Goal: Information Seeking & Learning: Learn about a topic

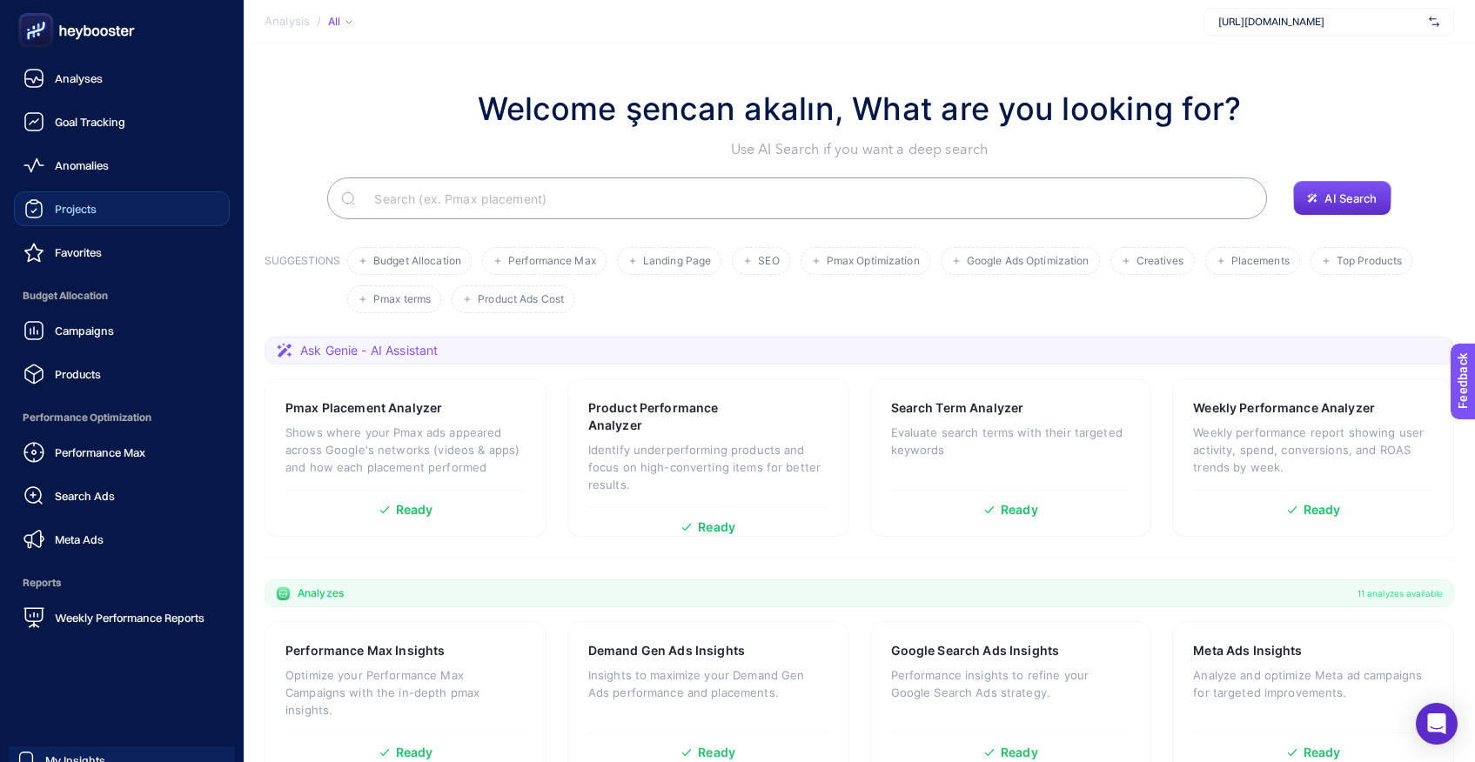
click at [70, 209] on span "Projects" at bounding box center [76, 209] width 42 height 14
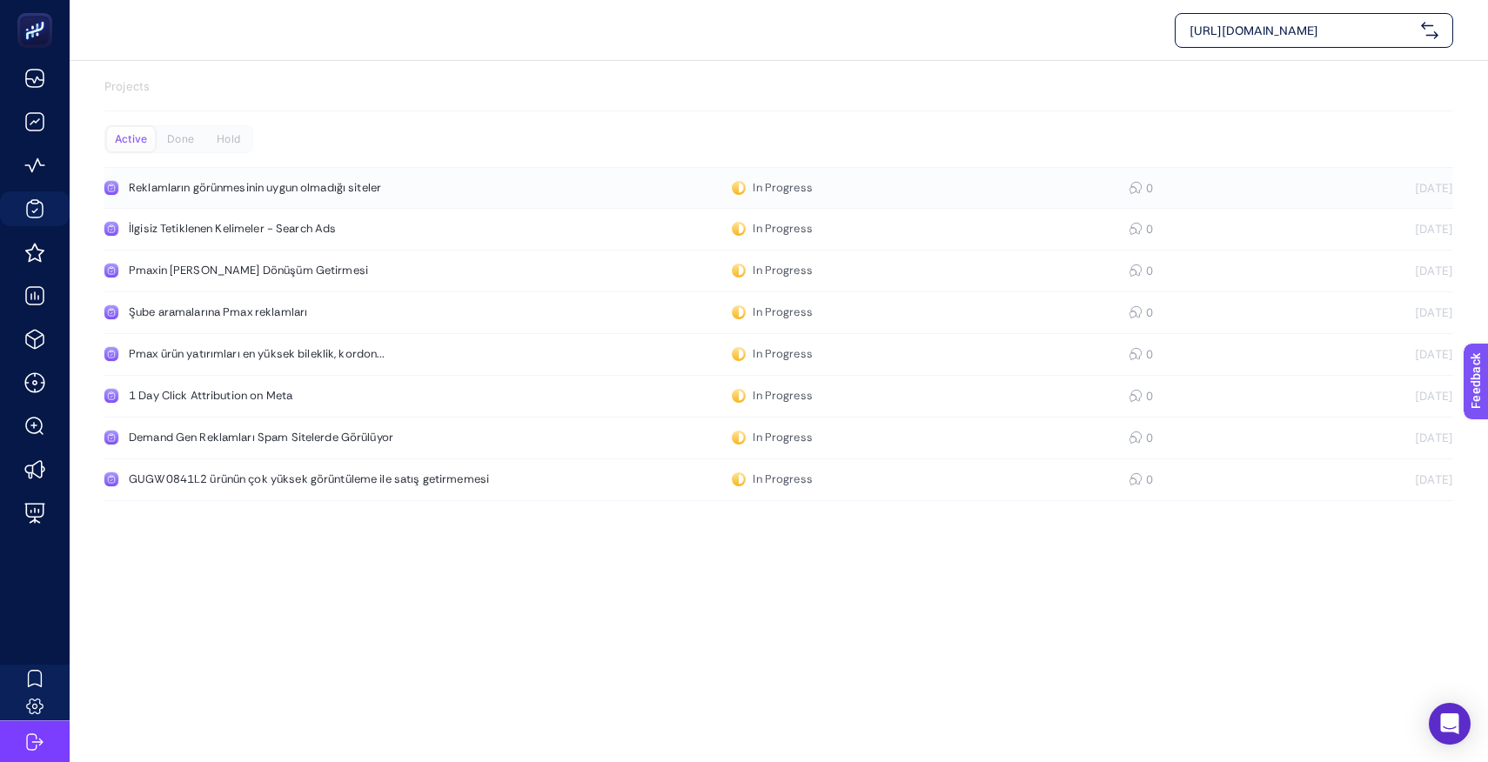
click at [265, 191] on div "Reklamların görünmesinin uygun olmadığı siteler" at bounding box center [330, 188] width 402 height 14
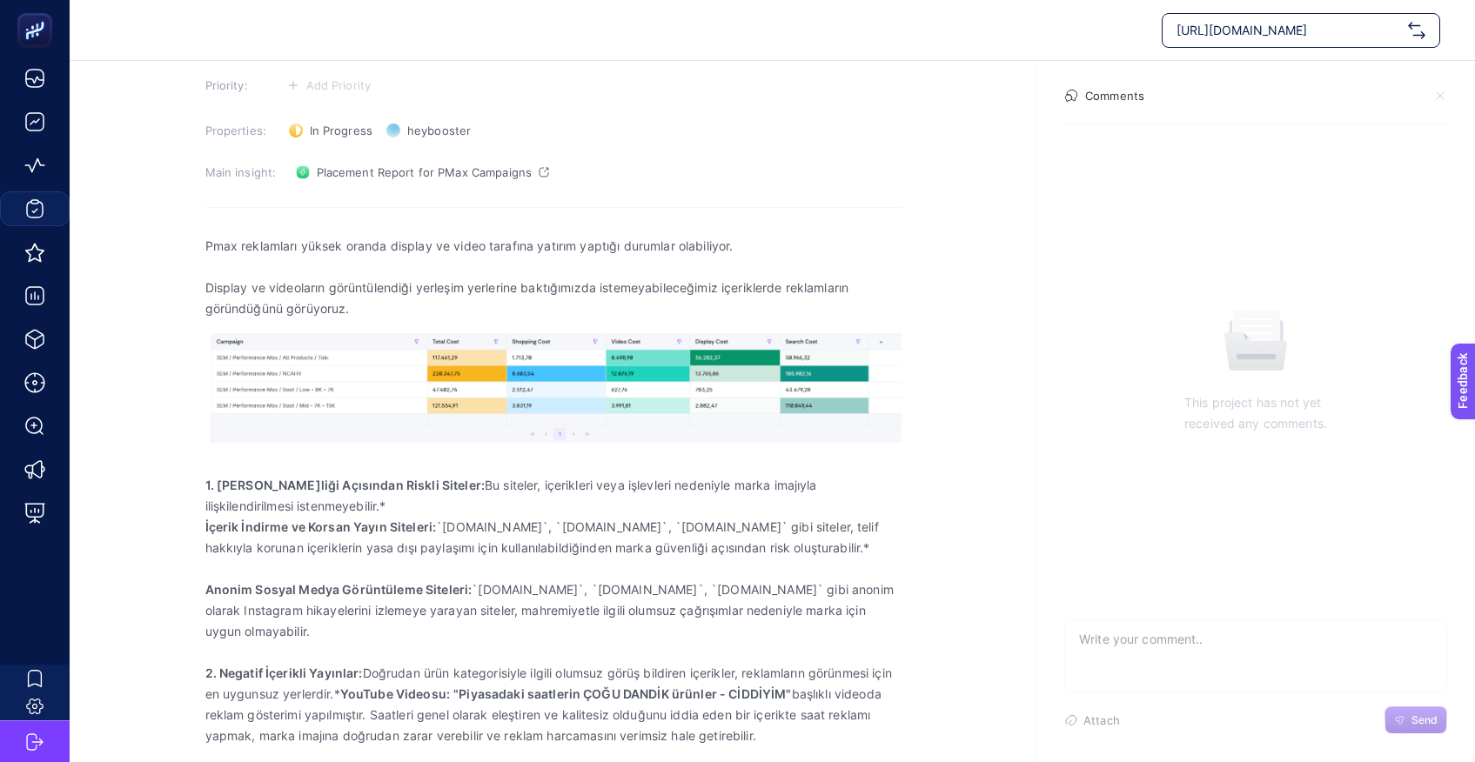
scroll to position [112, 0]
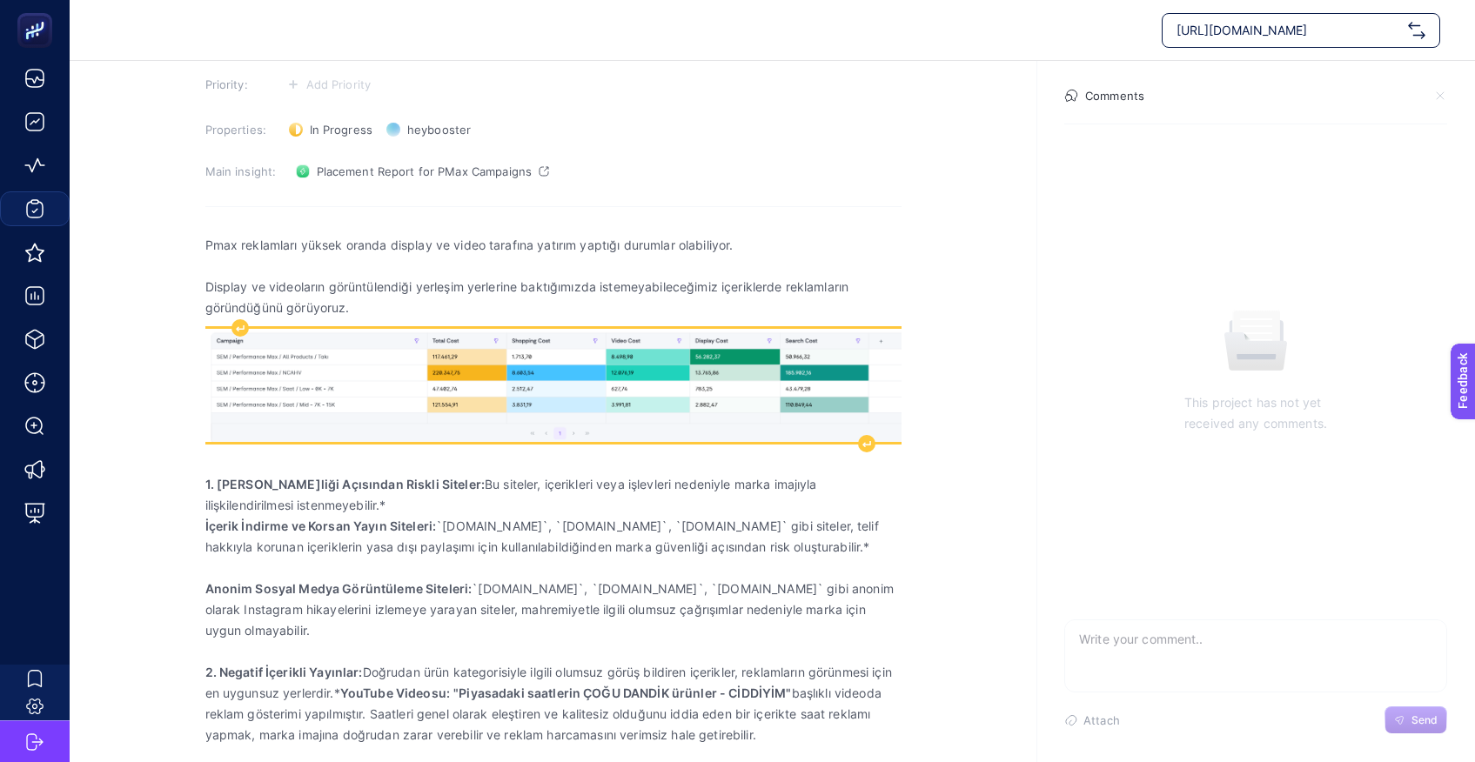
click at [633, 373] on img "Rich Text Editor. Editing area: main" at bounding box center [553, 385] width 696 height 113
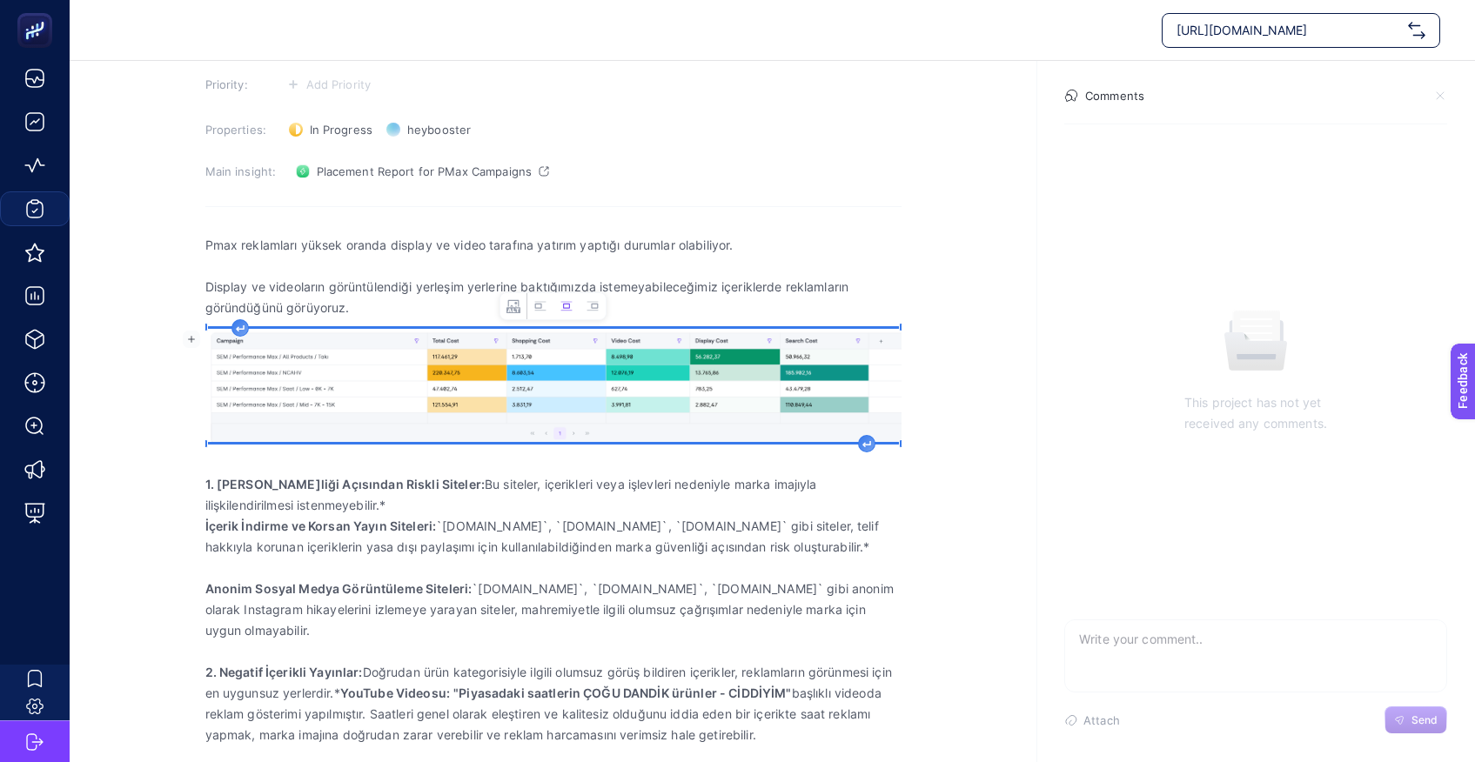
click at [662, 372] on img "Rich Text Editor. Editing area: main" at bounding box center [553, 385] width 696 height 113
click at [566, 307] on icon "Image toolbar" at bounding box center [566, 306] width 14 height 14
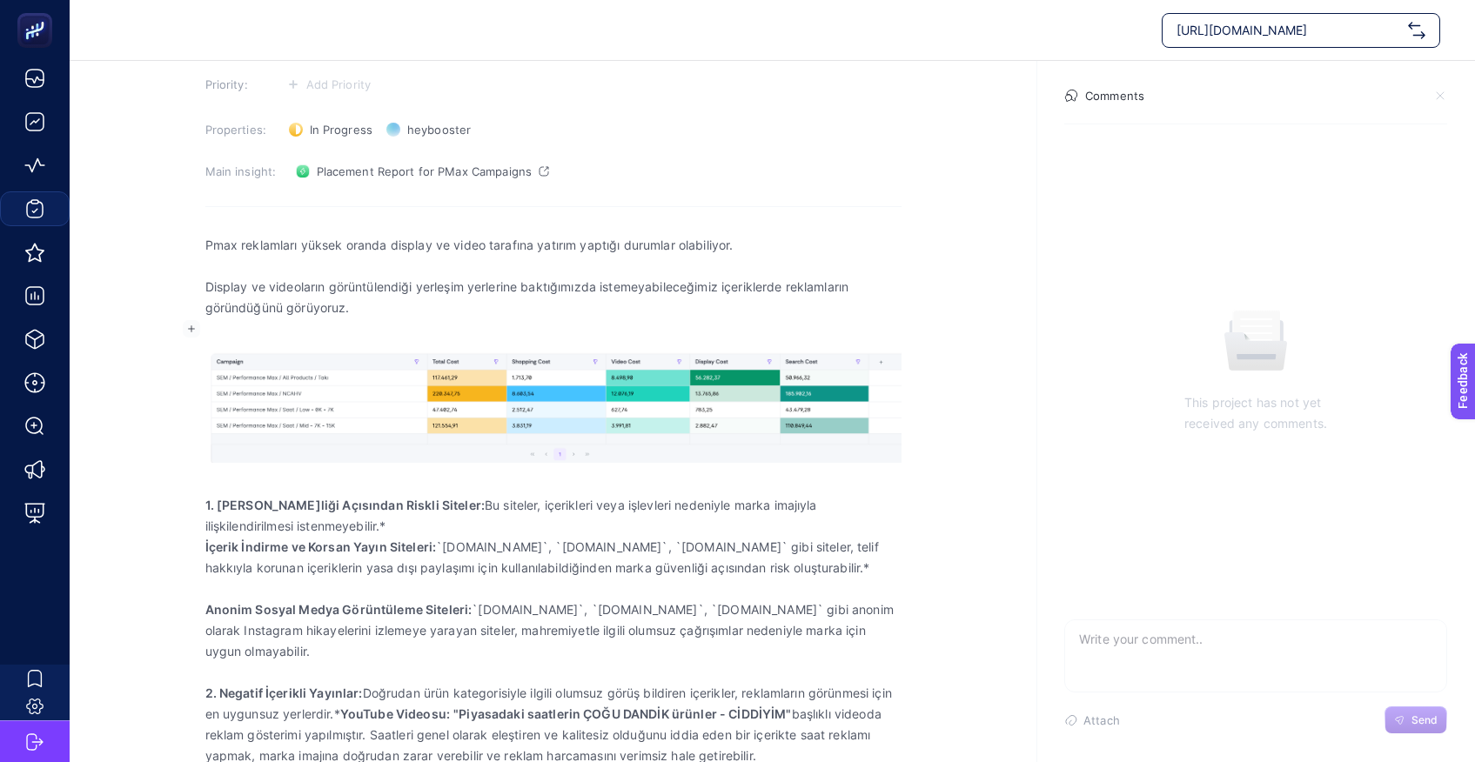
click at [245, 330] on div "Pmax reklamları yüksek oranda display ve video tarafına yatırım yaptığı durumla…" at bounding box center [553, 542] width 696 height 637
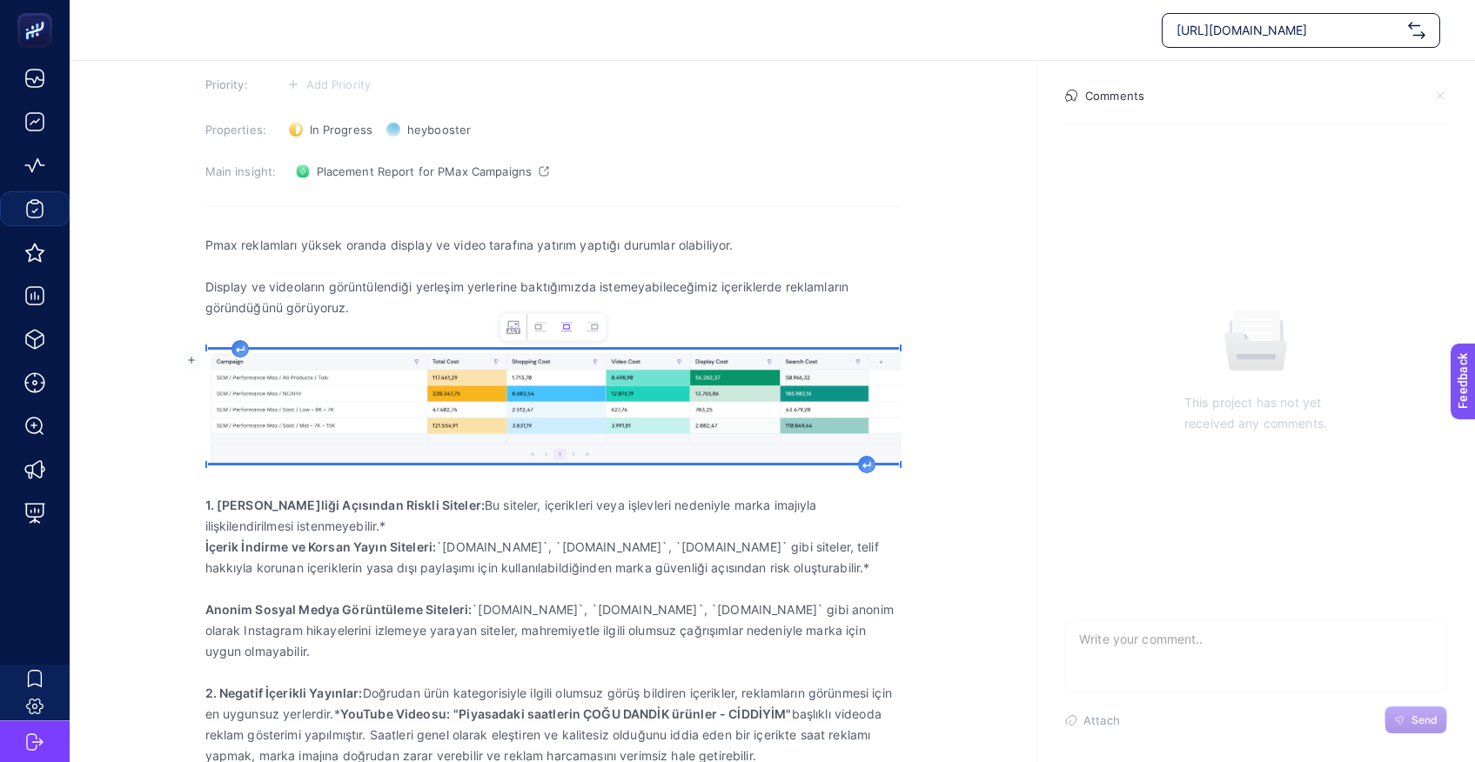
click at [311, 365] on img "Rich Text Editor. Editing area: main" at bounding box center [553, 406] width 696 height 113
drag, startPoint x: 540, startPoint y: 332, endPoint x: 551, endPoint y: 332, distance: 10.4
click at [540, 332] on icon "Image toolbar" at bounding box center [540, 327] width 14 height 14
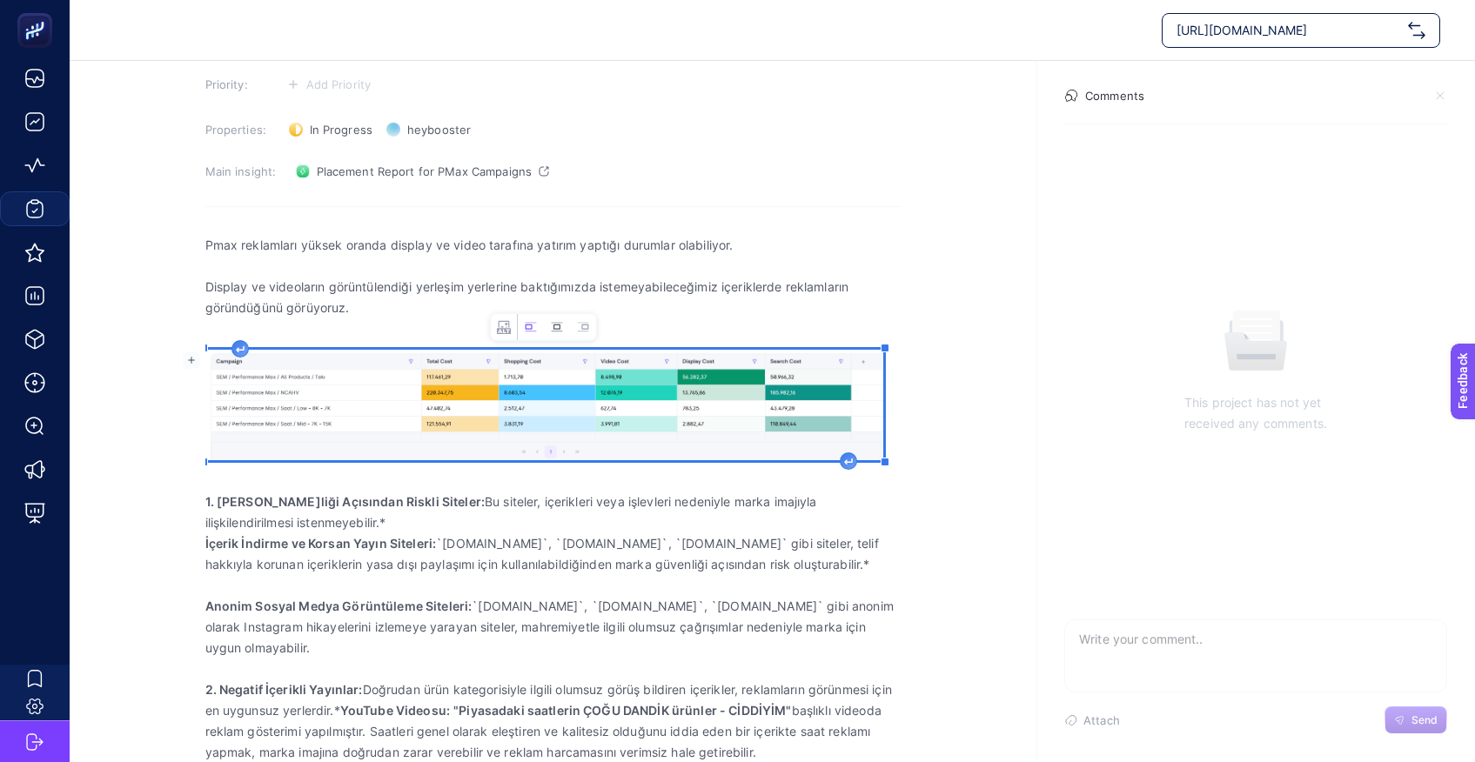
click at [556, 331] on icon "Image toolbar" at bounding box center [556, 327] width 11 height 10
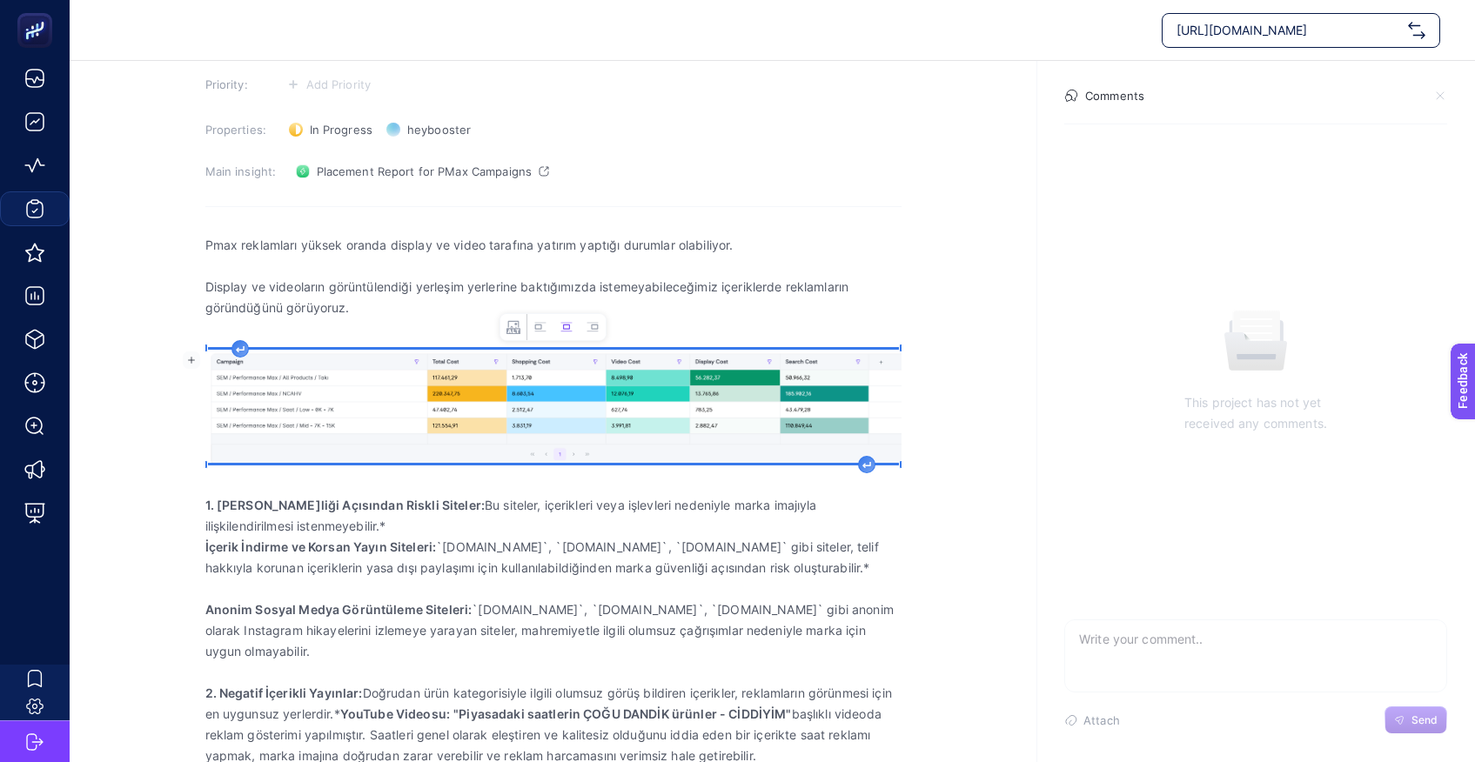
click at [195, 363] on rect "button" at bounding box center [191, 360] width 17 height 17
click at [392, 412] on img "Rich Text Editor. Editing area: main" at bounding box center [553, 406] width 696 height 113
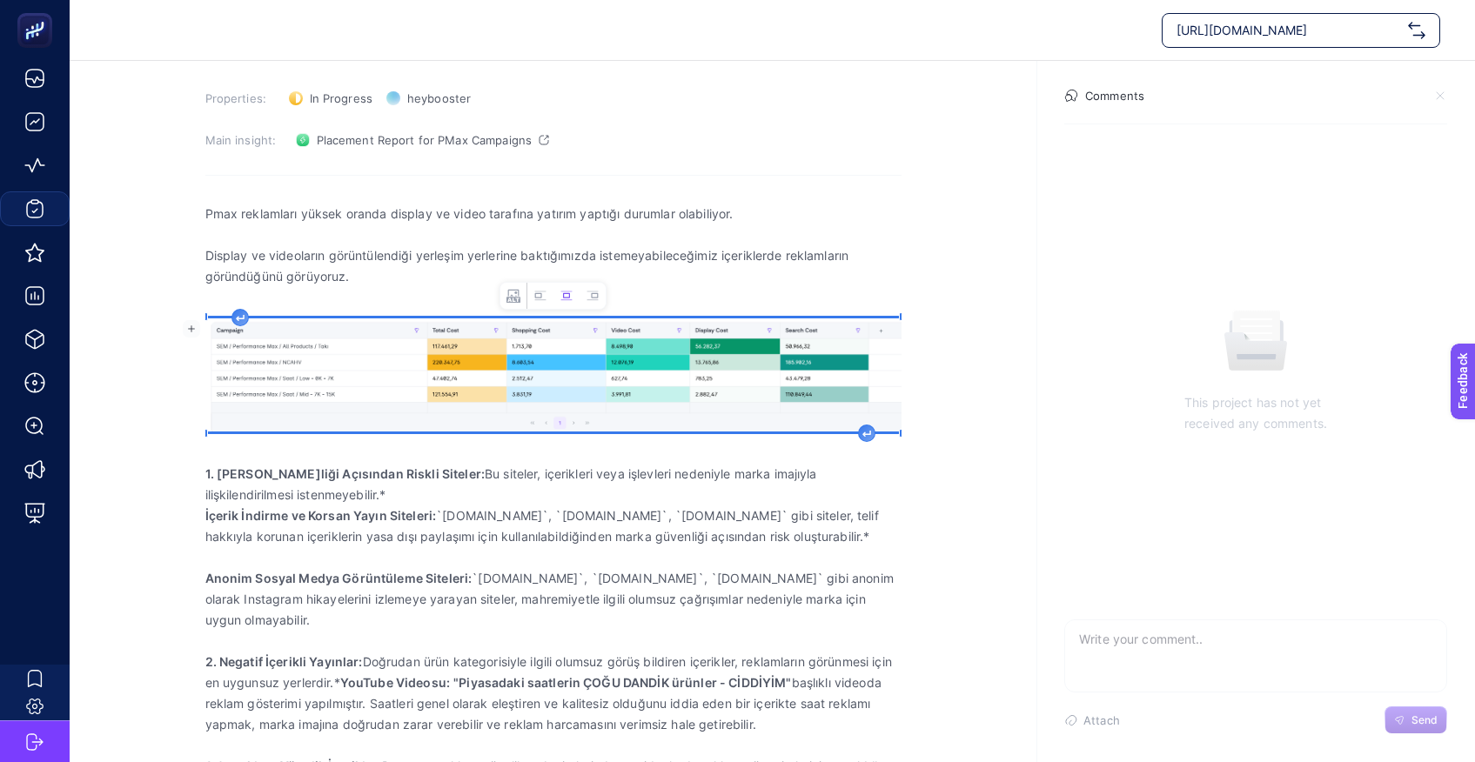
scroll to position [213, 0]
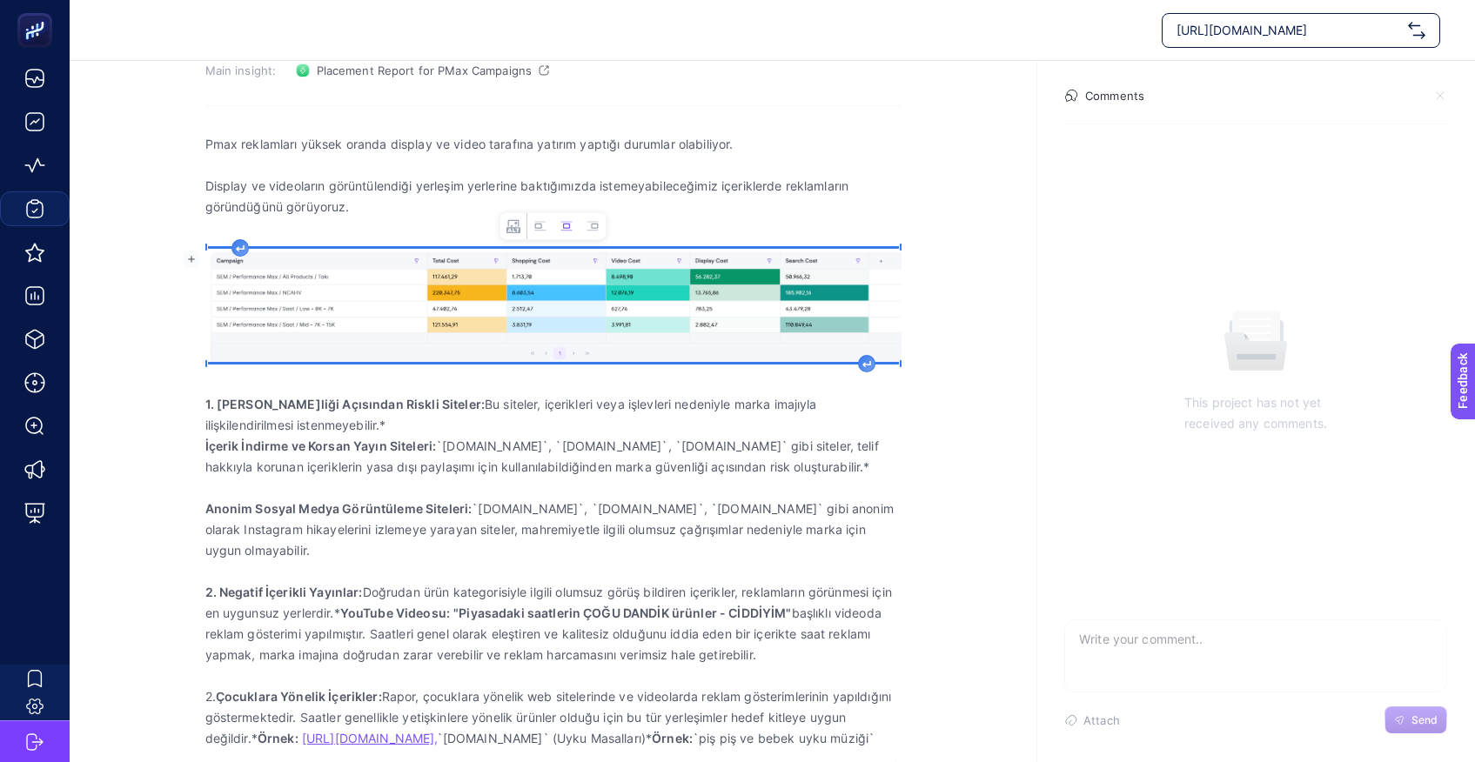
click at [611, 338] on img "Rich Text Editor. Editing area: main" at bounding box center [553, 305] width 696 height 113
click at [525, 340] on img "Rich Text Editor. Editing area: main" at bounding box center [553, 305] width 696 height 113
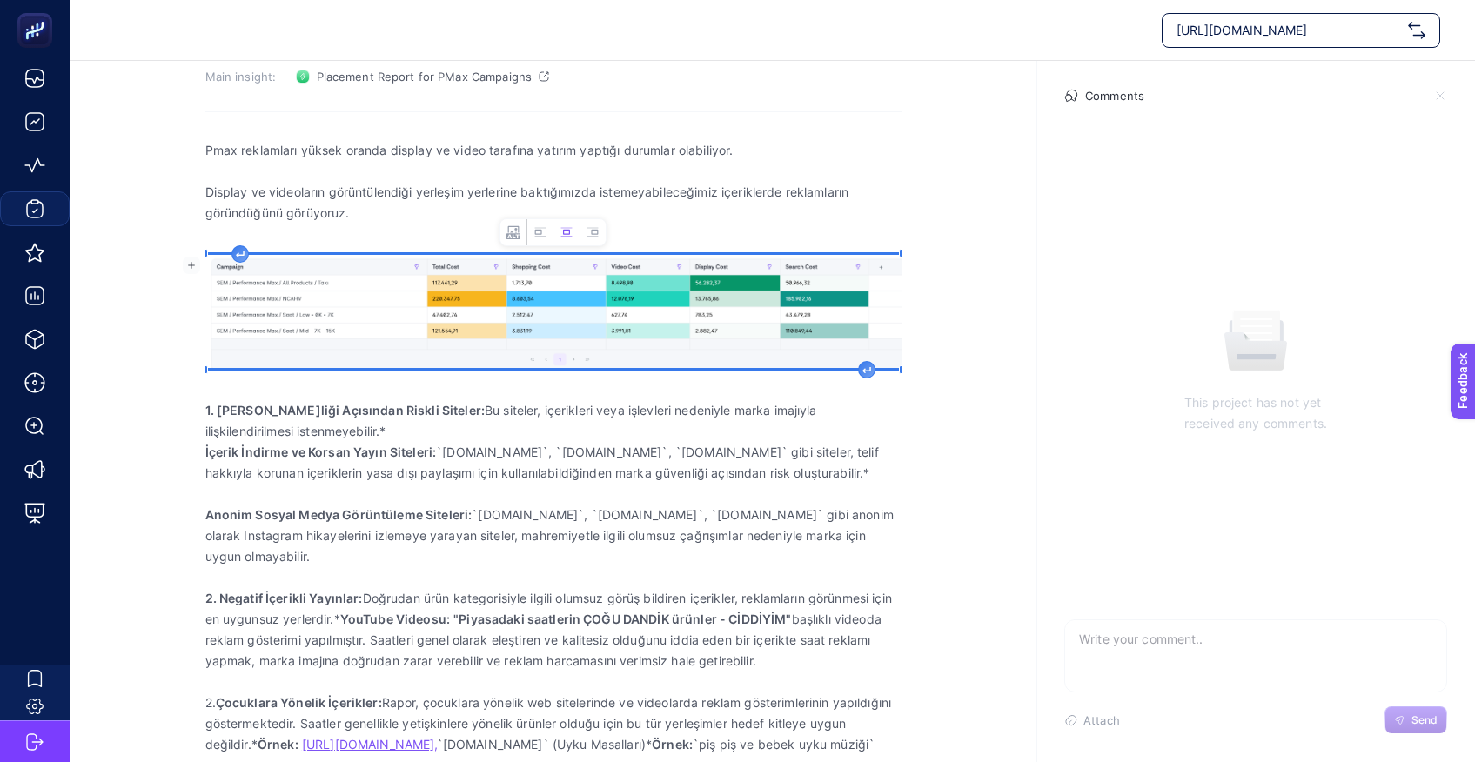
drag, startPoint x: 372, startPoint y: 161, endPoint x: 388, endPoint y: 166, distance: 16.5
click at [373, 161] on div "Pmax reklamları yüksek oranda display ve video tarafına yatırım yaptığı durumla…" at bounding box center [553, 442] width 696 height 626
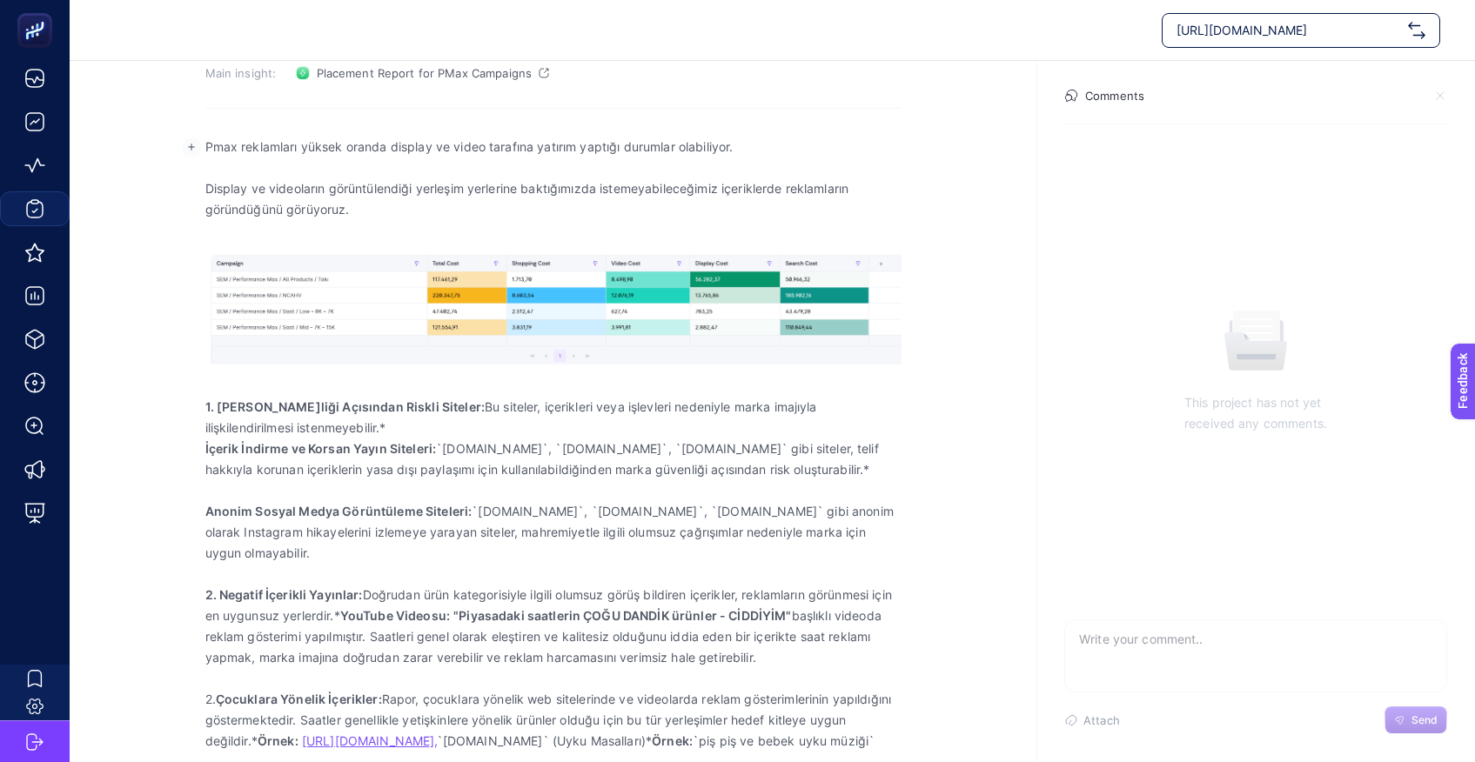
scroll to position [0, 0]
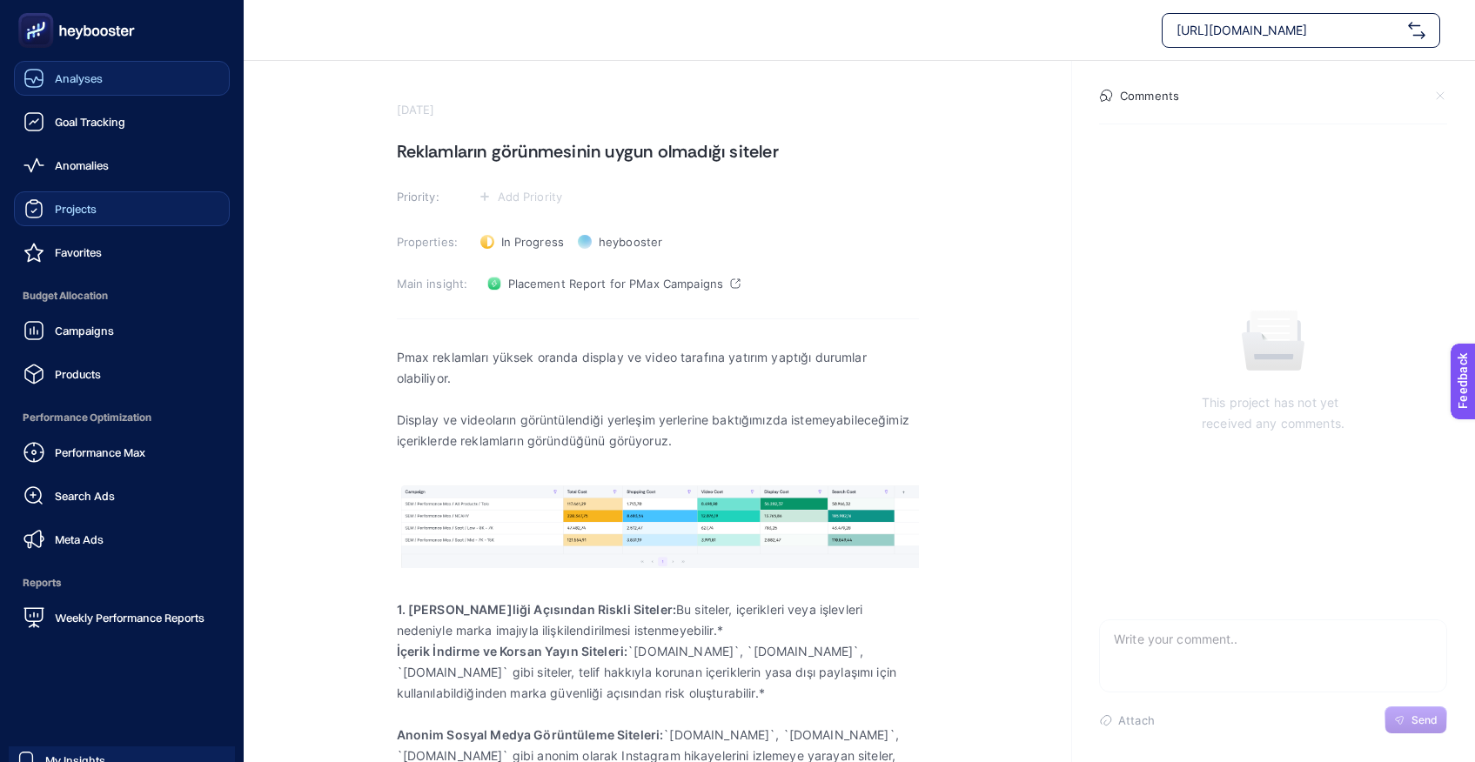
click at [45, 76] on div "Analyses" at bounding box center [62, 78] width 79 height 21
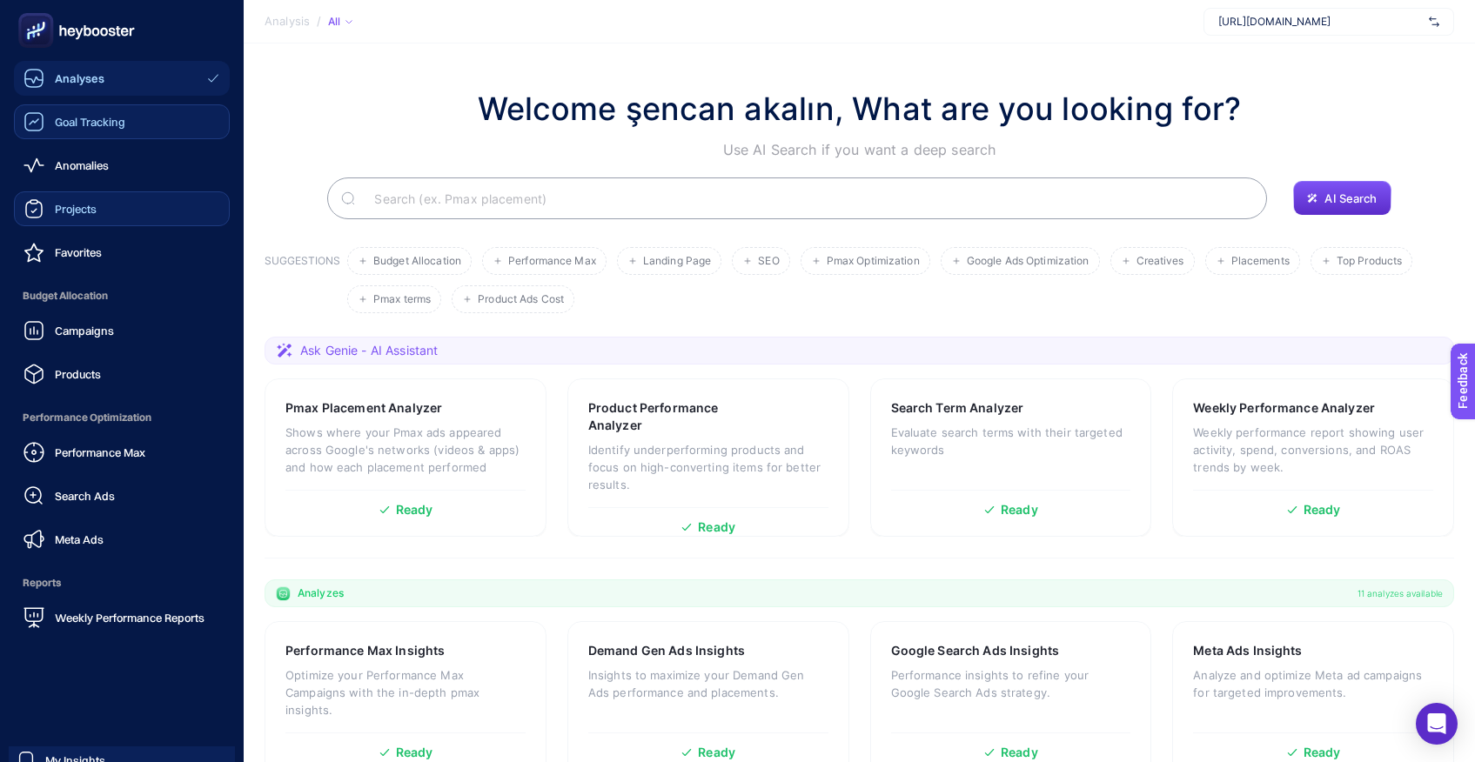
click at [72, 134] on link "Goal Tracking" at bounding box center [122, 121] width 216 height 35
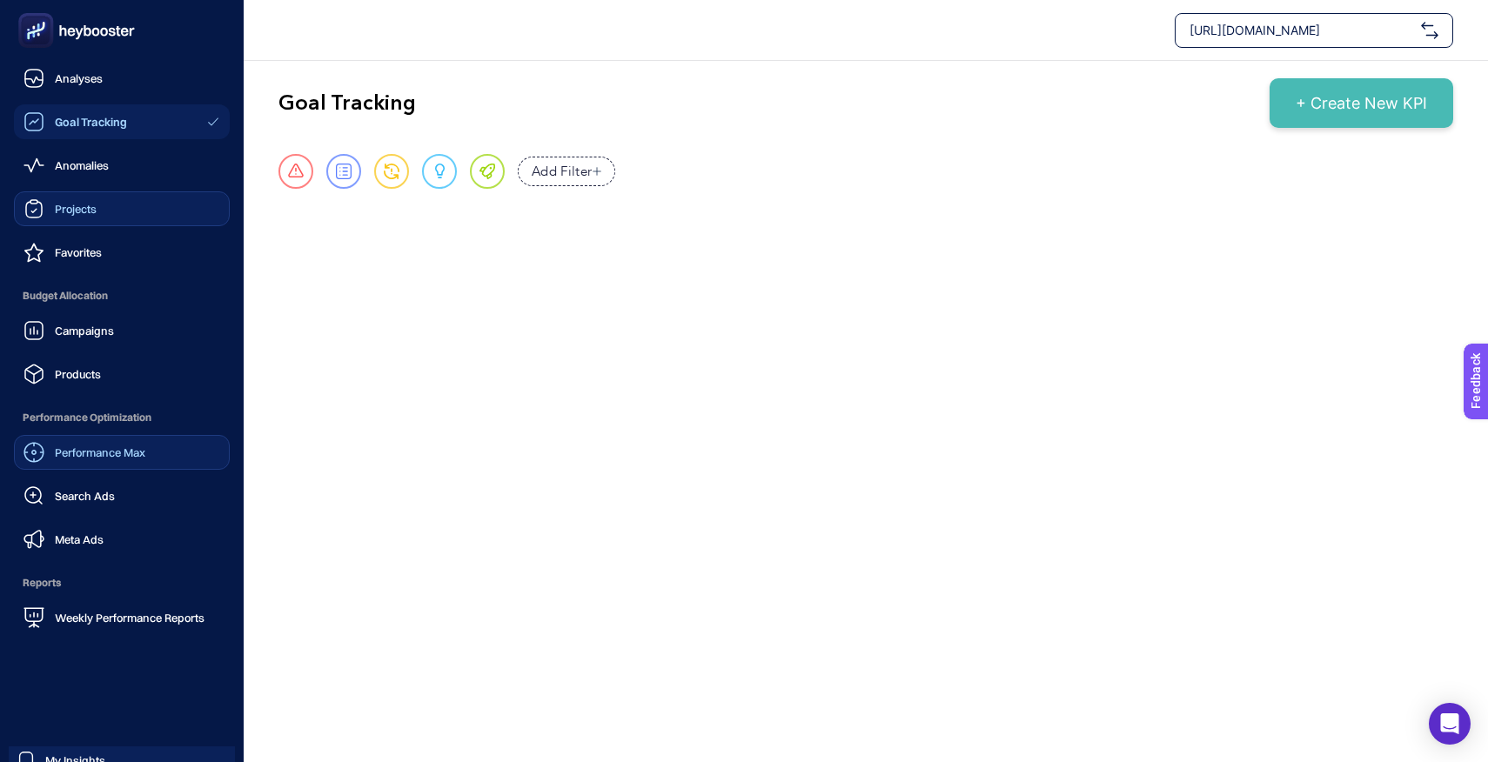
click at [84, 458] on span "Performance Max" at bounding box center [100, 452] width 90 height 14
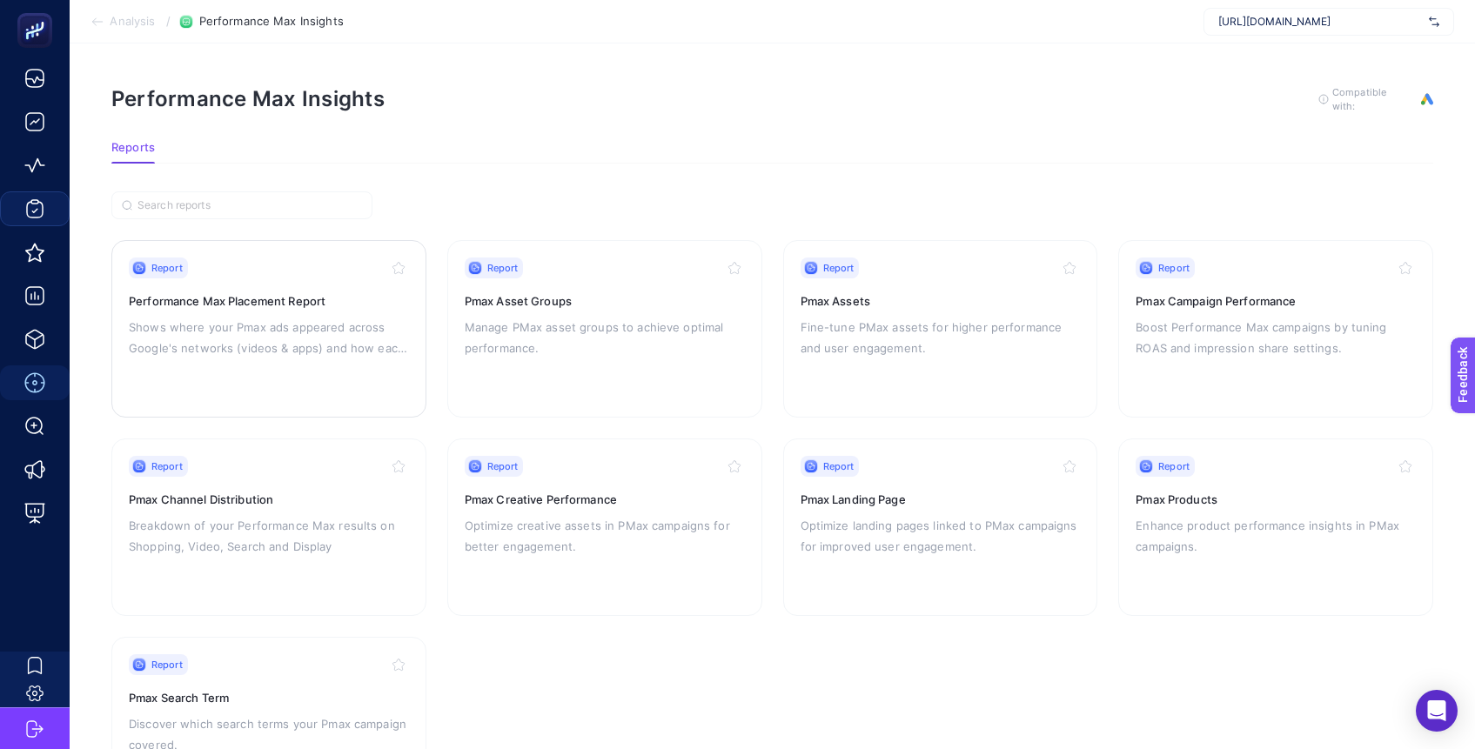
click at [224, 302] on h3 "Performance Max Placement Report" at bounding box center [269, 300] width 280 height 17
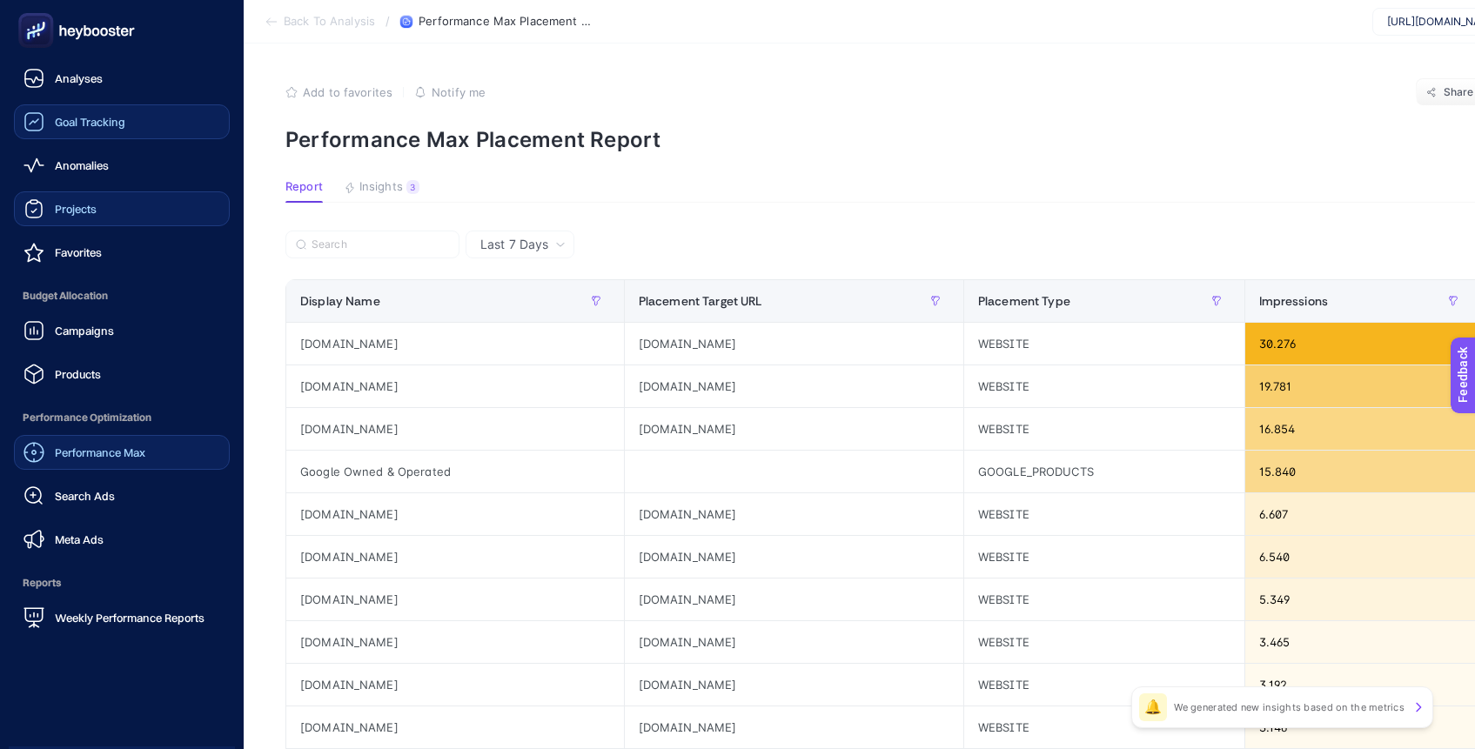
click at [79, 123] on span "Goal Tracking" at bounding box center [90, 122] width 70 height 14
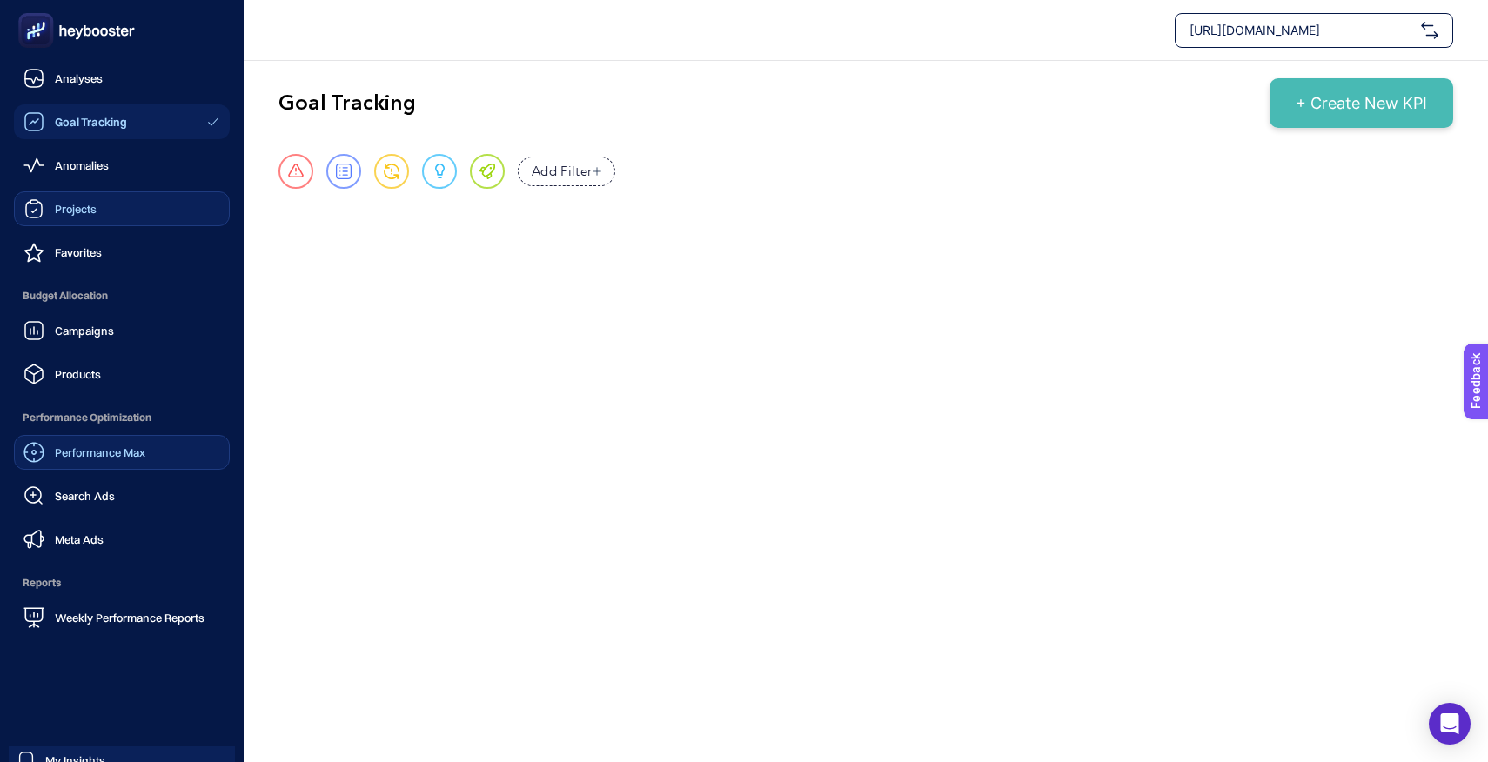
click at [75, 211] on span "Projects" at bounding box center [76, 209] width 42 height 14
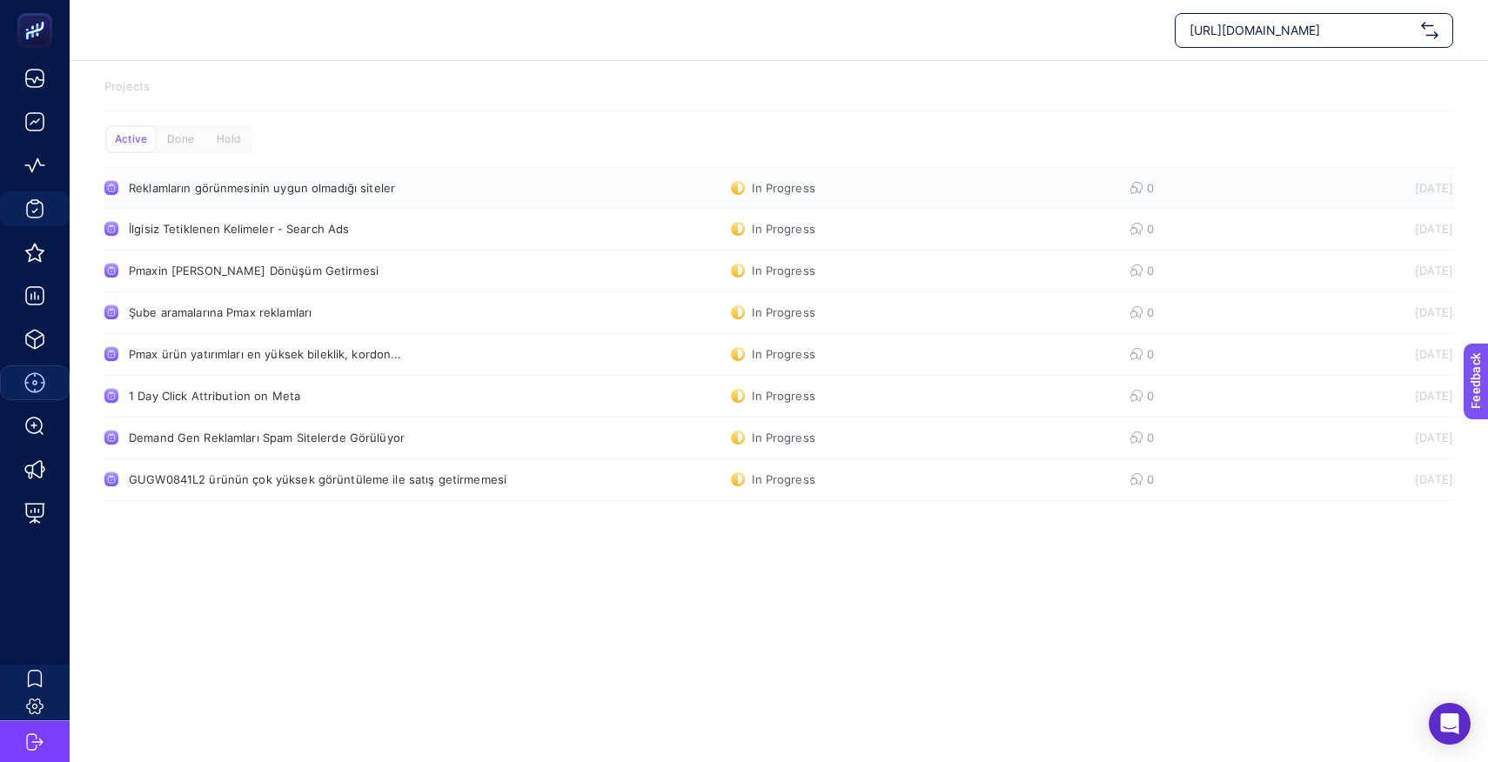
click at [243, 186] on div "Reklamların görünmesinin uygun olmadığı siteler" at bounding box center [330, 188] width 402 height 14
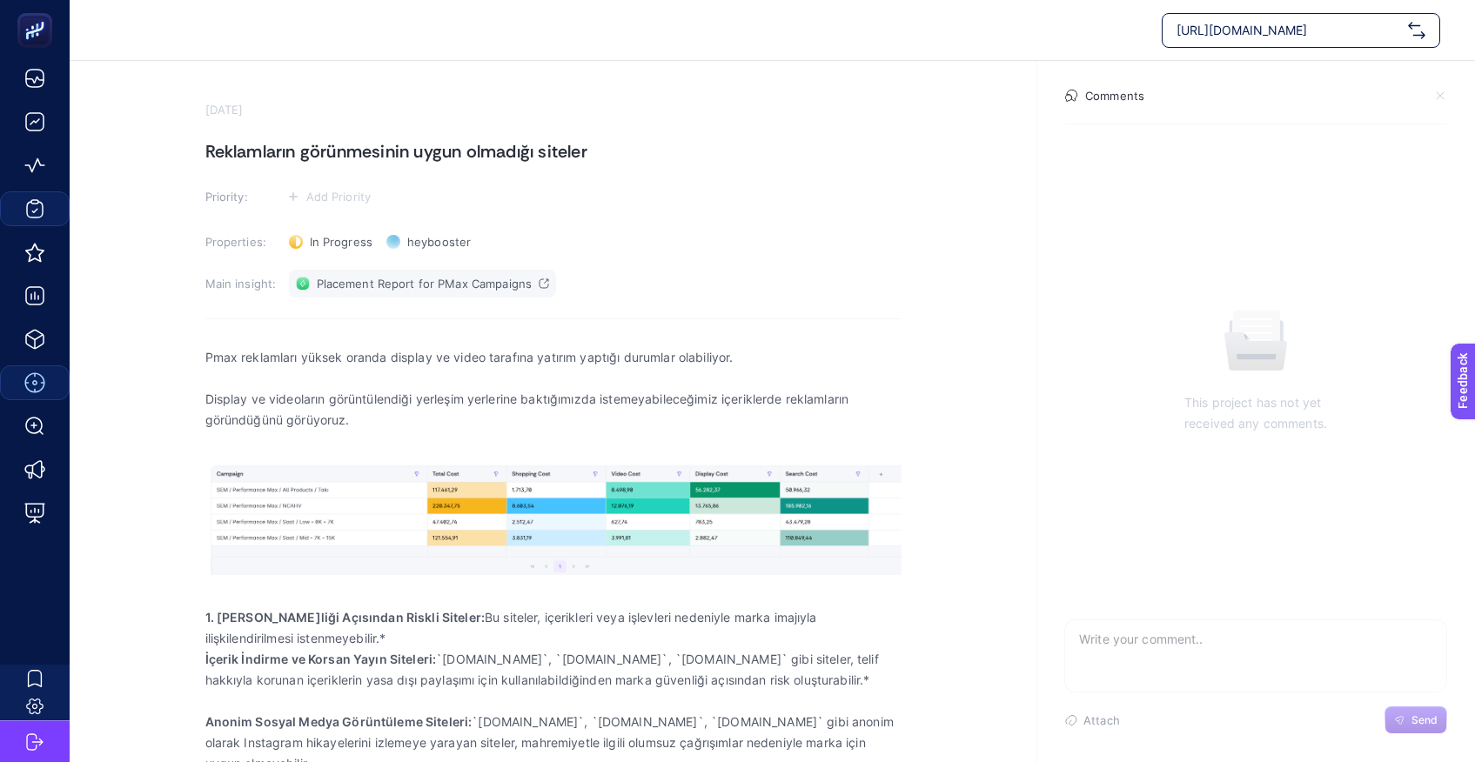
click at [445, 285] on span "Placement Report for PMax Campaigns" at bounding box center [425, 284] width 216 height 14
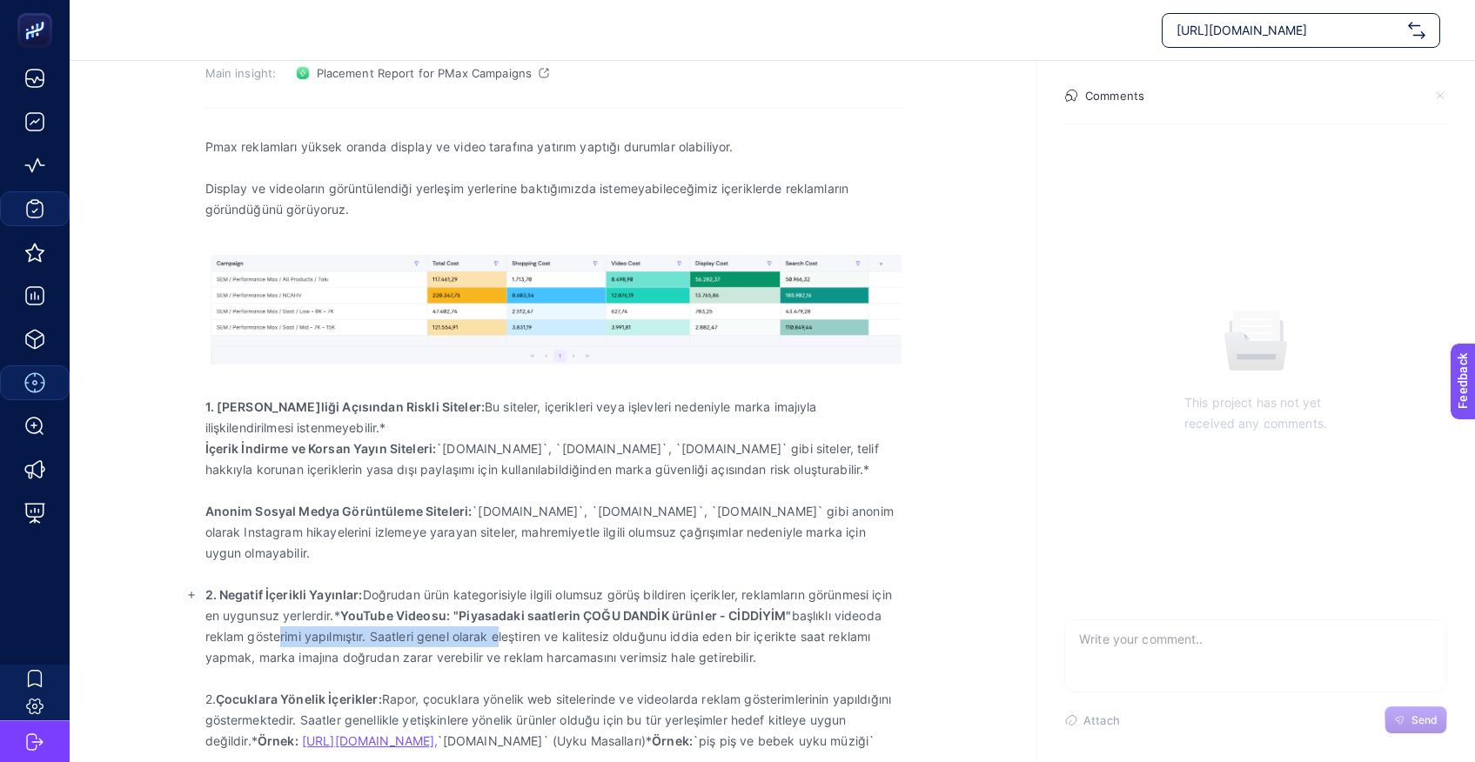
drag, startPoint x: 275, startPoint y: 635, endPoint x: 495, endPoint y: 643, distance: 220.3
click at [495, 643] on p "2. Negatif İçerikli Yayınlar: Doğrudan ürün kategorisiyle ilgili olumsuz görüş …" at bounding box center [553, 627] width 696 height 84
drag, startPoint x: 496, startPoint y: 643, endPoint x: 573, endPoint y: 657, distance: 78.7
click at [499, 643] on p "2. Negatif İçerikli Yayınlar: Doğrudan ürün kategorisiyle ilgili olumsuz görüş …" at bounding box center [553, 627] width 696 height 84
click at [602, 657] on p "2. Negatif İçerikli Yayınlar: Doğrudan ürün kategorisiyle ilgili olumsuz görüş …" at bounding box center [553, 627] width 696 height 84
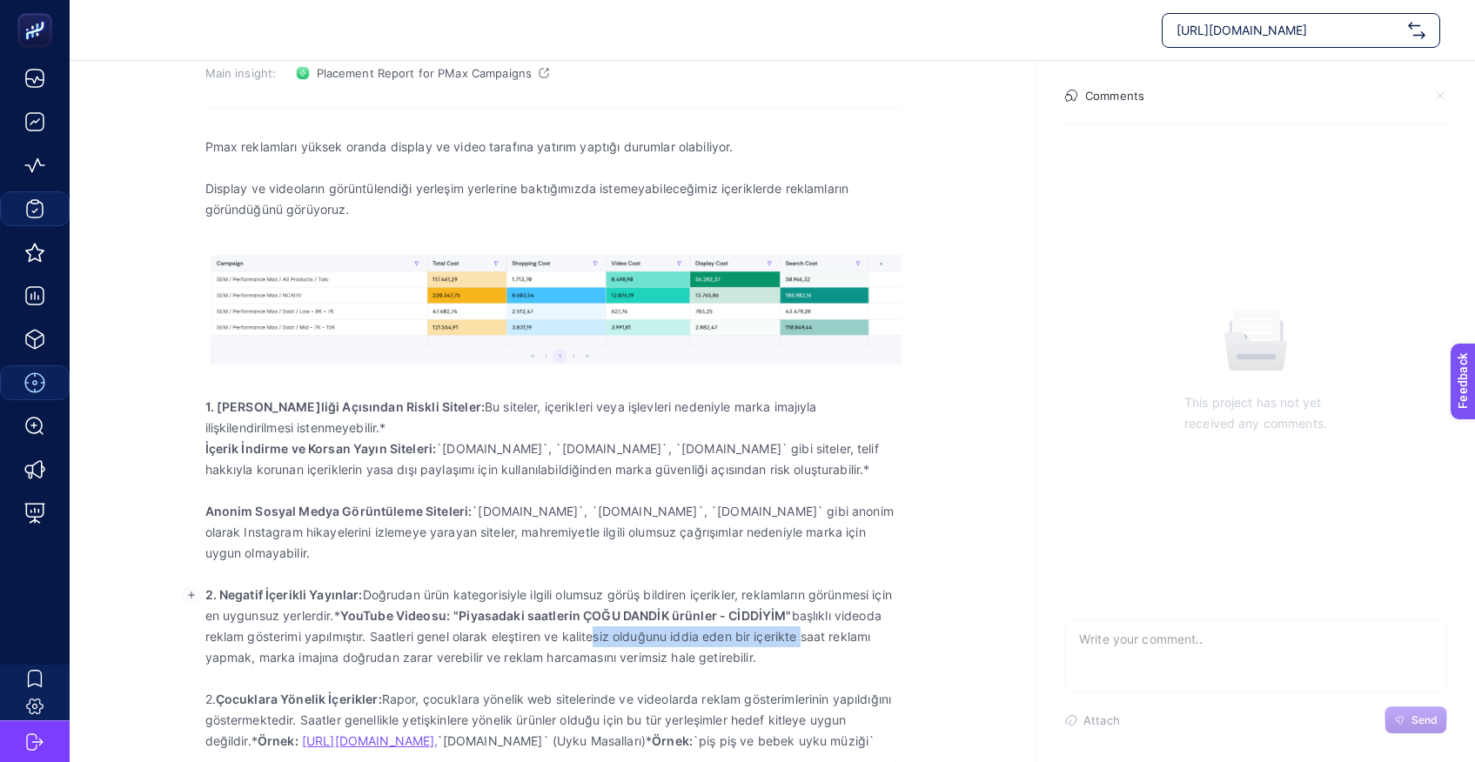
drag, startPoint x: 610, startPoint y: 632, endPoint x: 800, endPoint y: 648, distance: 191.3
click at [800, 646] on p "2. Negatif İçerikli Yayınlar: Doğrudan ürün kategorisiyle ilgili olumsuz görüş …" at bounding box center [553, 627] width 696 height 84
click at [800, 552] on body "[URL][DOMAIN_NAME] [DATE] Reklamların görünmesinin uygun olmadığı siteler Prior…" at bounding box center [737, 170] width 1475 height 762
drag, startPoint x: 790, startPoint y: 655, endPoint x: 248, endPoint y: 645, distance: 542.2
click at [248, 645] on p "2. Negatif İçerikli Yayınlar: Doğrudan ürün kategorisiyle ilgili olumsuz görüş …" at bounding box center [553, 627] width 696 height 84
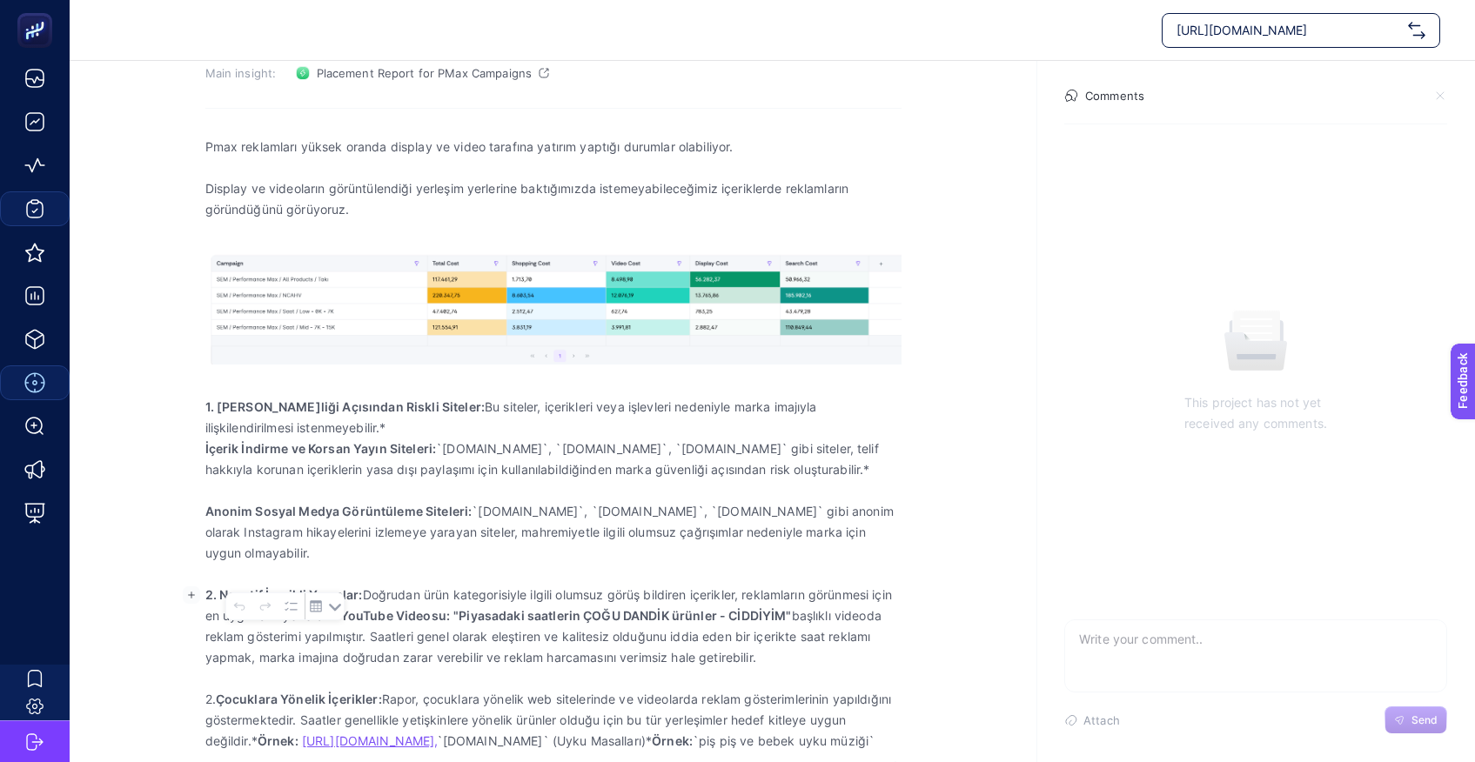
click at [248, 645] on p "2. Negatif İçerikli Yayınlar: Doğrudan ürün kategorisiyle ilgili olumsuz görüş …" at bounding box center [553, 627] width 696 height 84
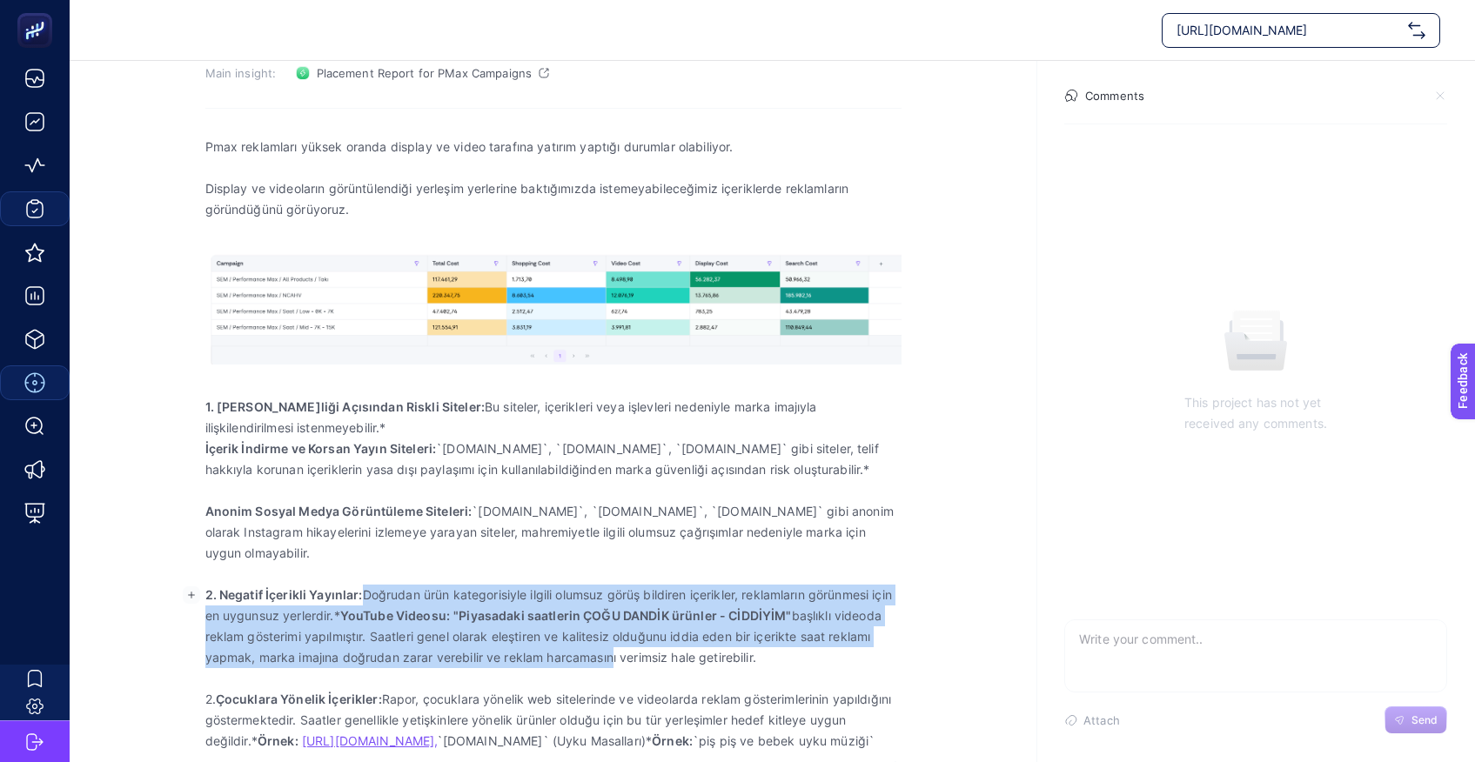
drag, startPoint x: 359, startPoint y: 594, endPoint x: 607, endPoint y: 656, distance: 255.5
click at [607, 656] on p "2. Negatif İçerikli Yayınlar: Doğrudan ürün kategorisiyle ilgili olumsuz görüş …" at bounding box center [553, 627] width 696 height 84
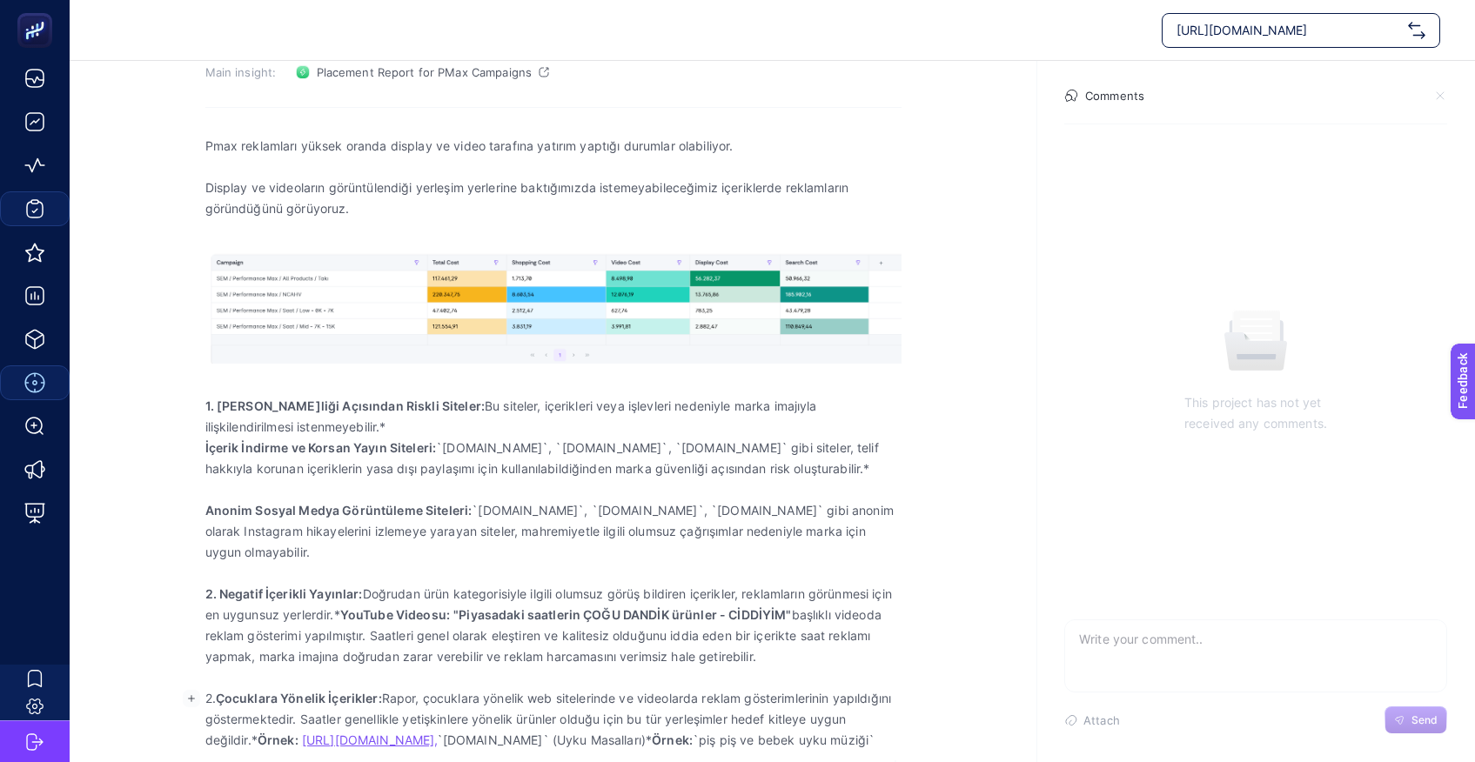
click at [480, 696] on p "2. Çocuklara Yönelik İçerikler: Rapor, çocuklara yönelik web sitelerinde ve vid…" at bounding box center [553, 719] width 696 height 63
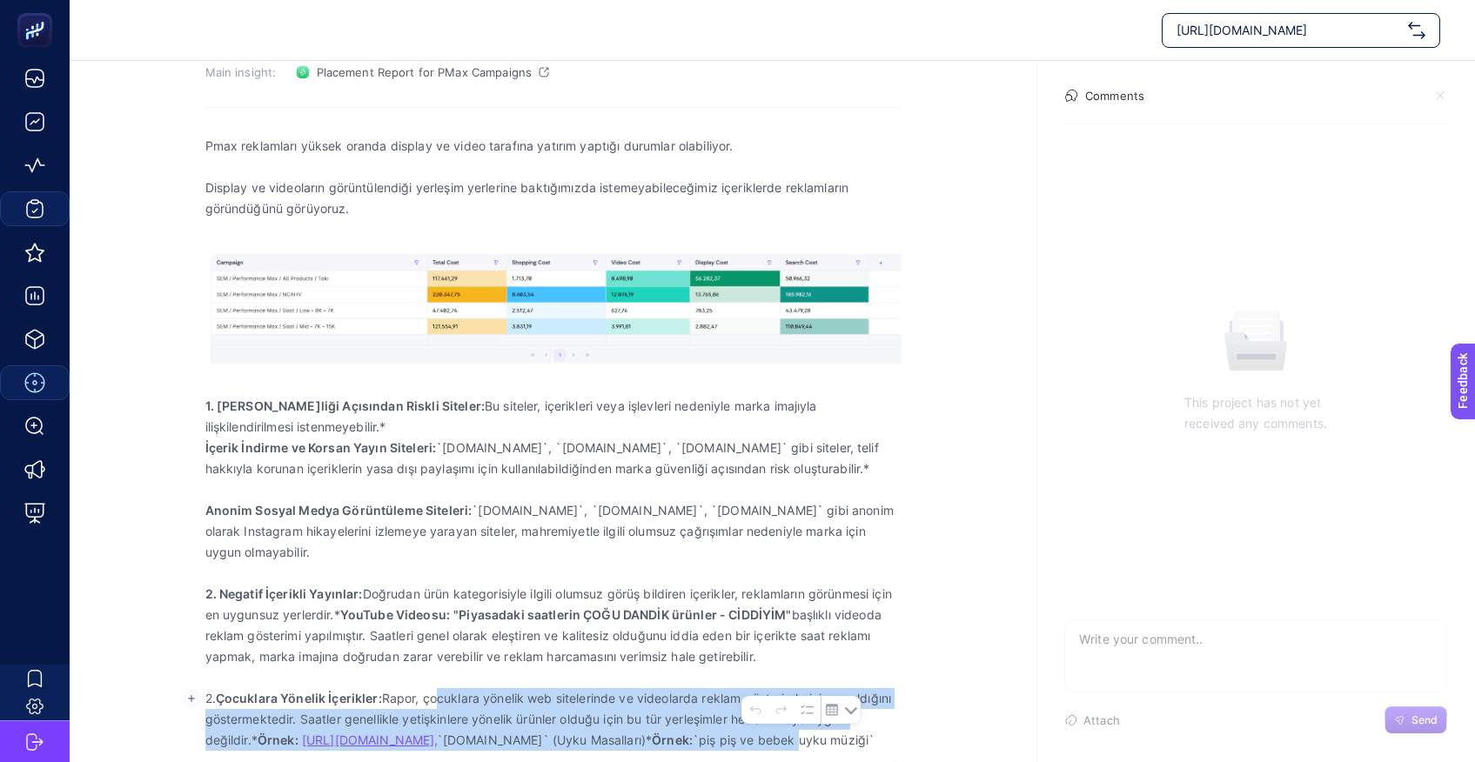
drag, startPoint x: 477, startPoint y: 698, endPoint x: 786, endPoint y: 660, distance: 311.1
click at [801, 735] on p "2. Çocuklara Yönelik İçerikler: Rapor, çocuklara yönelik web sitelerinde ve vid…" at bounding box center [553, 719] width 696 height 63
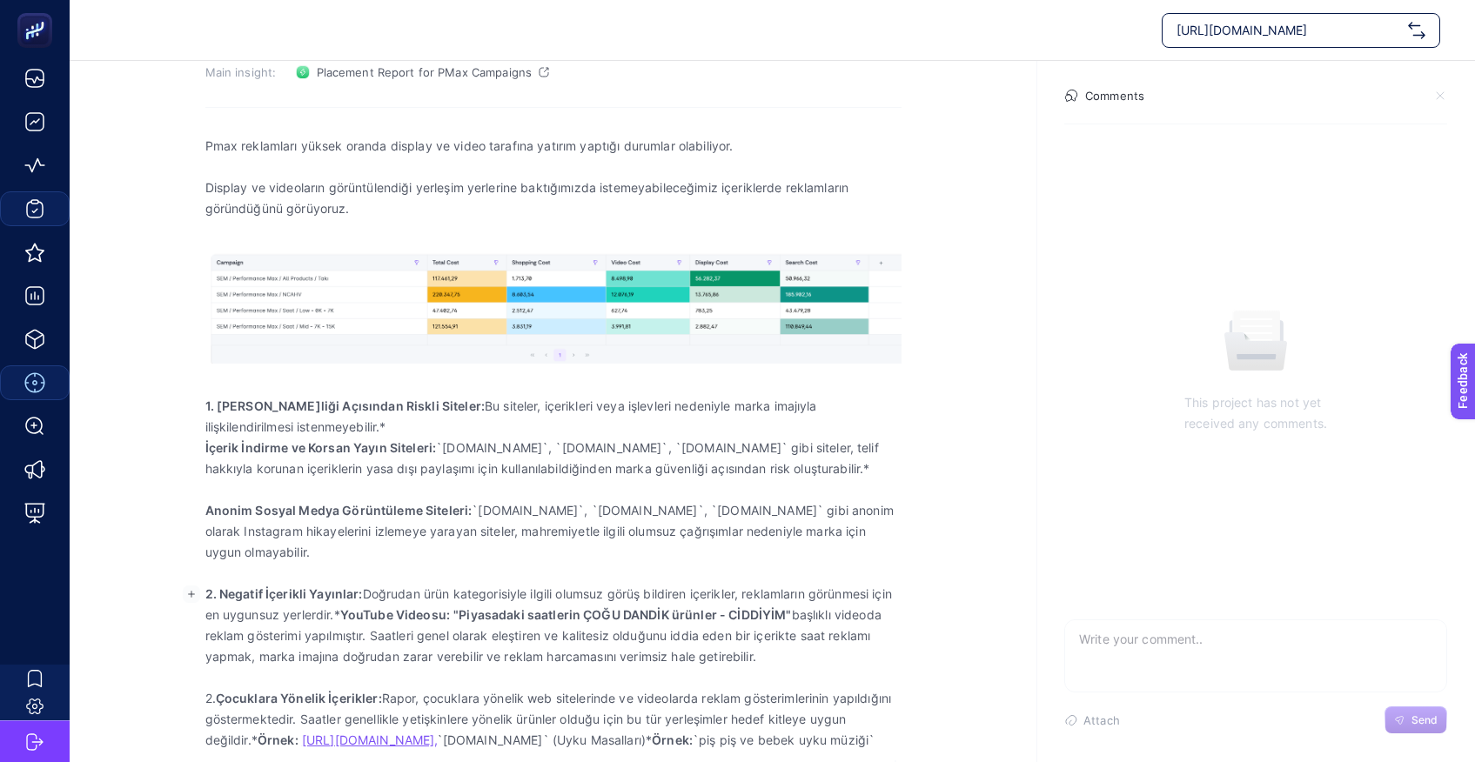
click at [750, 619] on strong ""Piyasadaki saatlerin ÇOĞU DANDİK ürünler - CİDDİYİM"" at bounding box center [622, 614] width 338 height 15
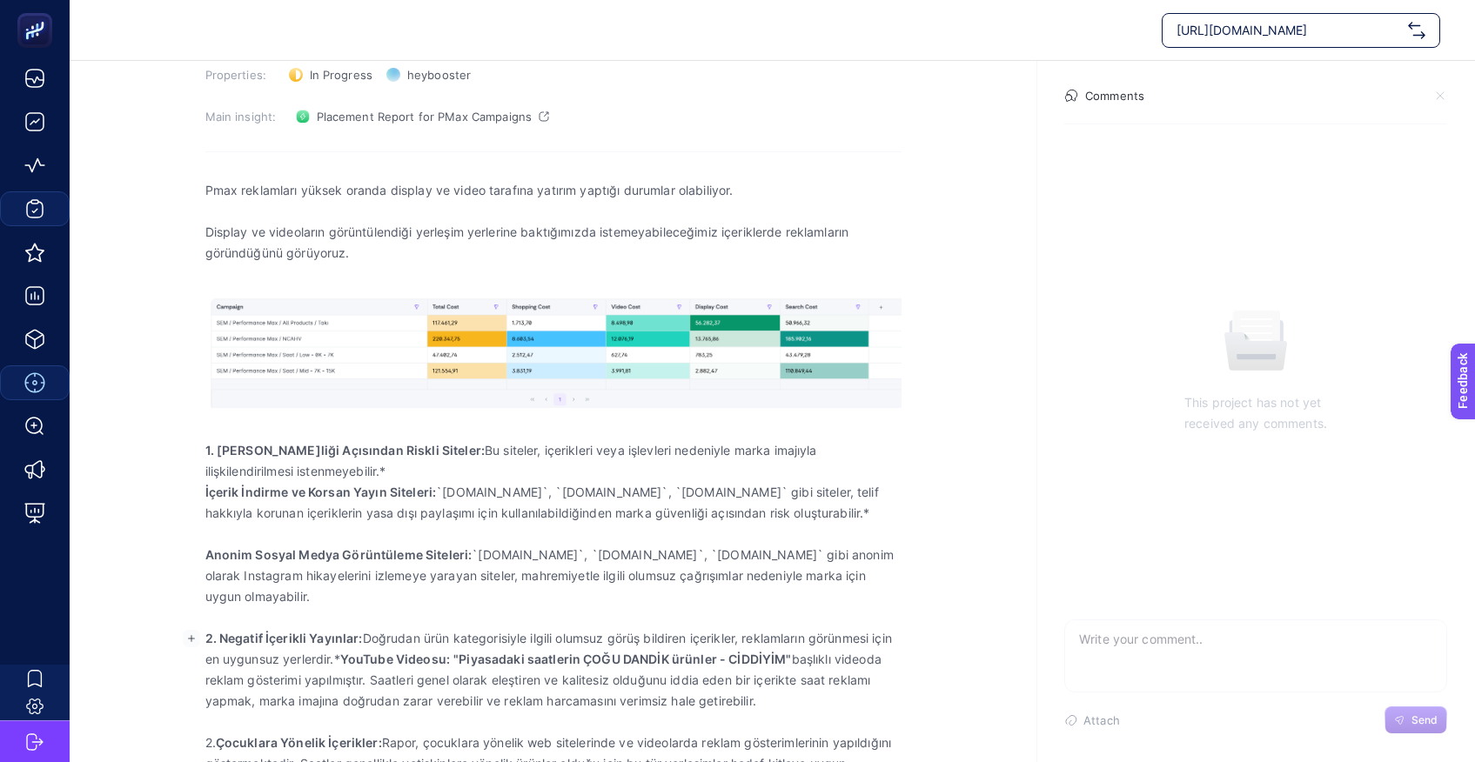
scroll to position [0, 0]
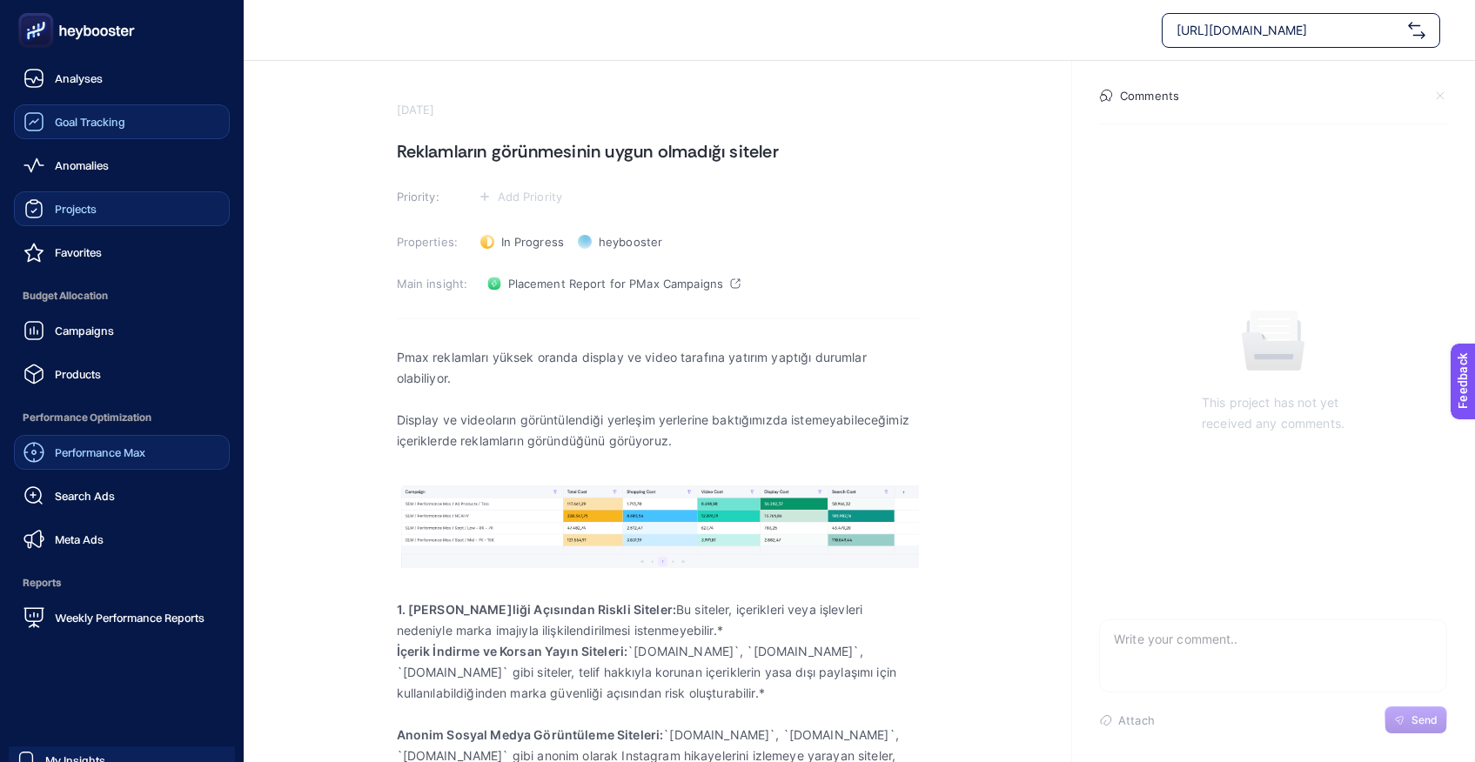
click at [84, 120] on span "Goal Tracking" at bounding box center [90, 122] width 70 height 14
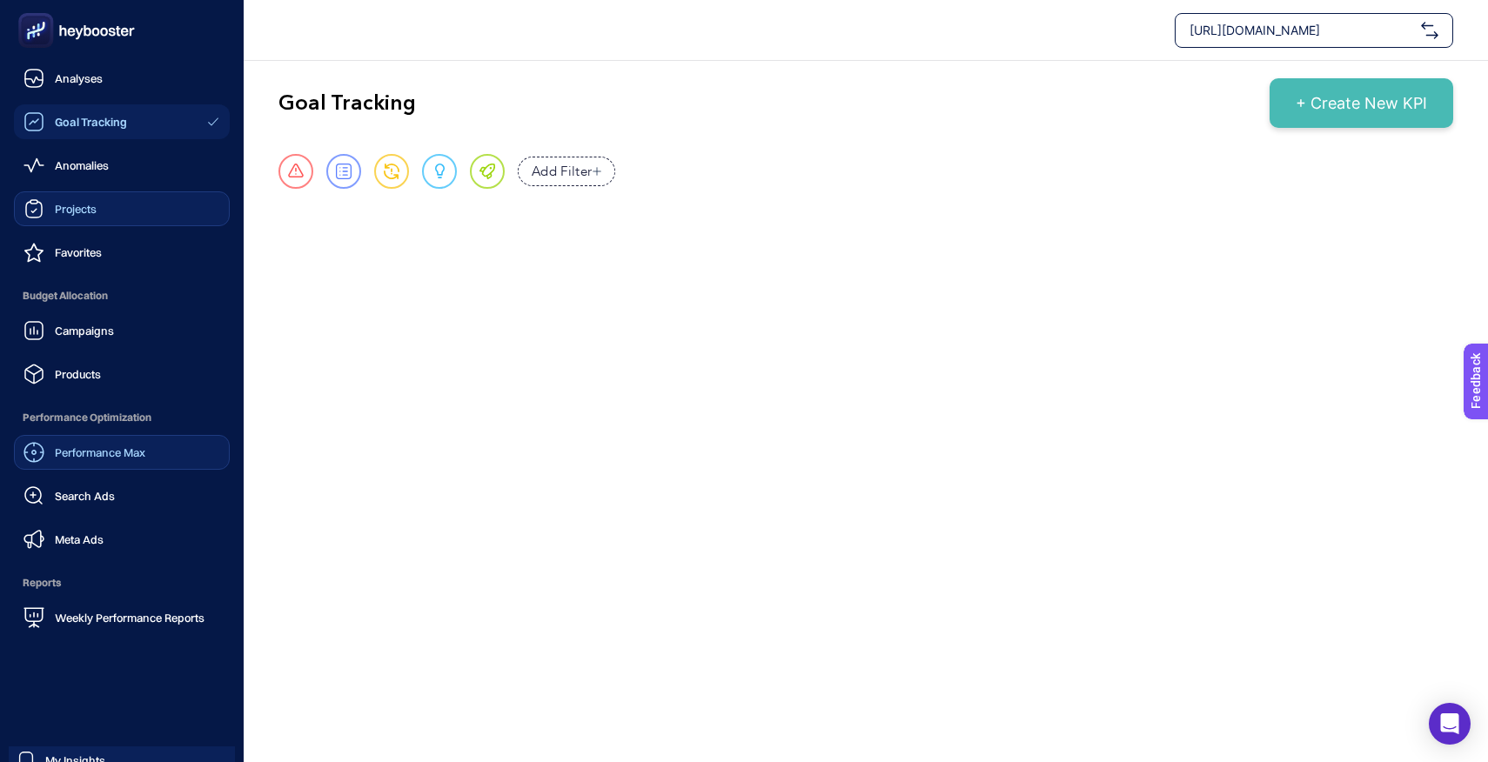
click at [91, 209] on span "Projects" at bounding box center [76, 209] width 42 height 14
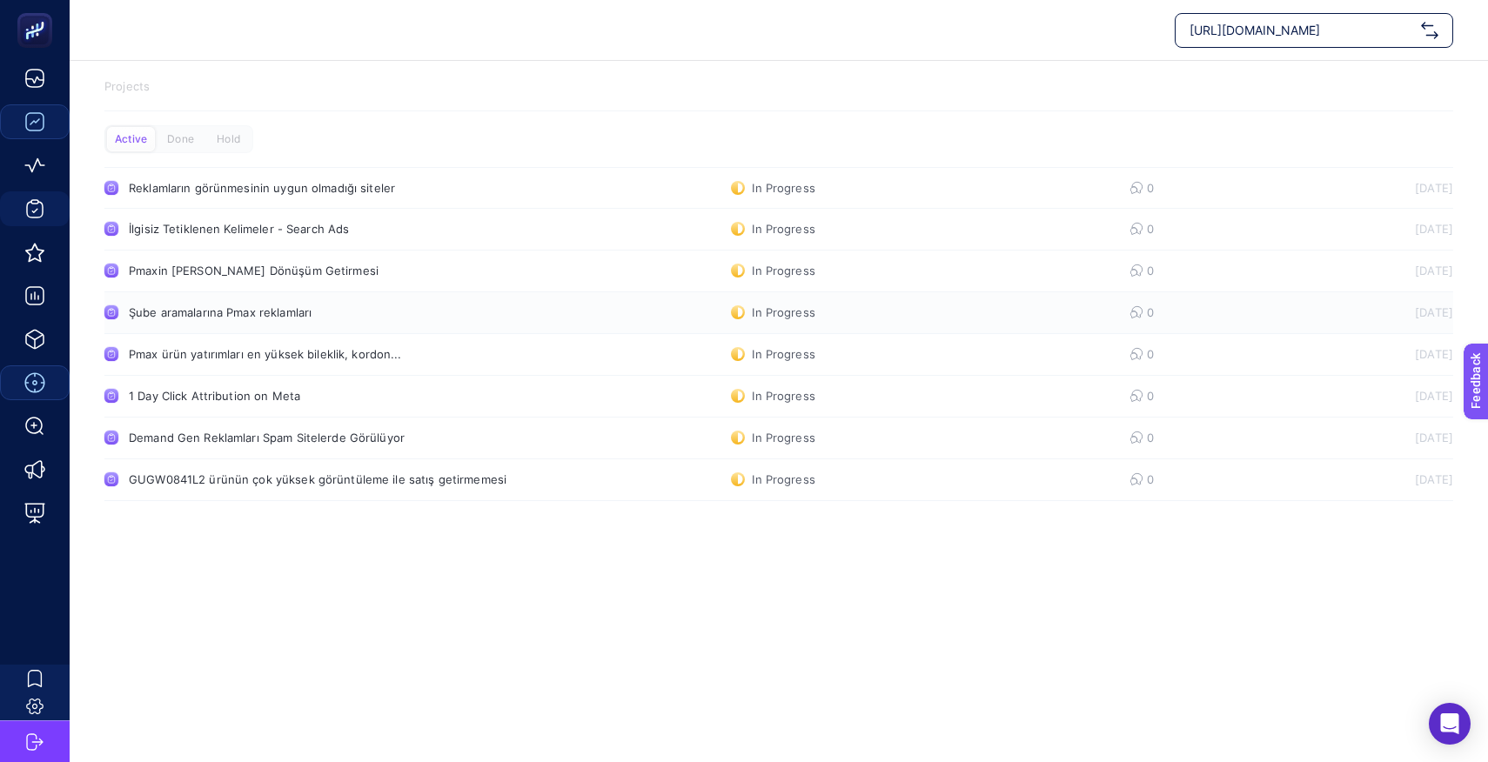
click at [271, 311] on div "Şube aramalarına Pmax reklamları" at bounding box center [330, 312] width 402 height 14
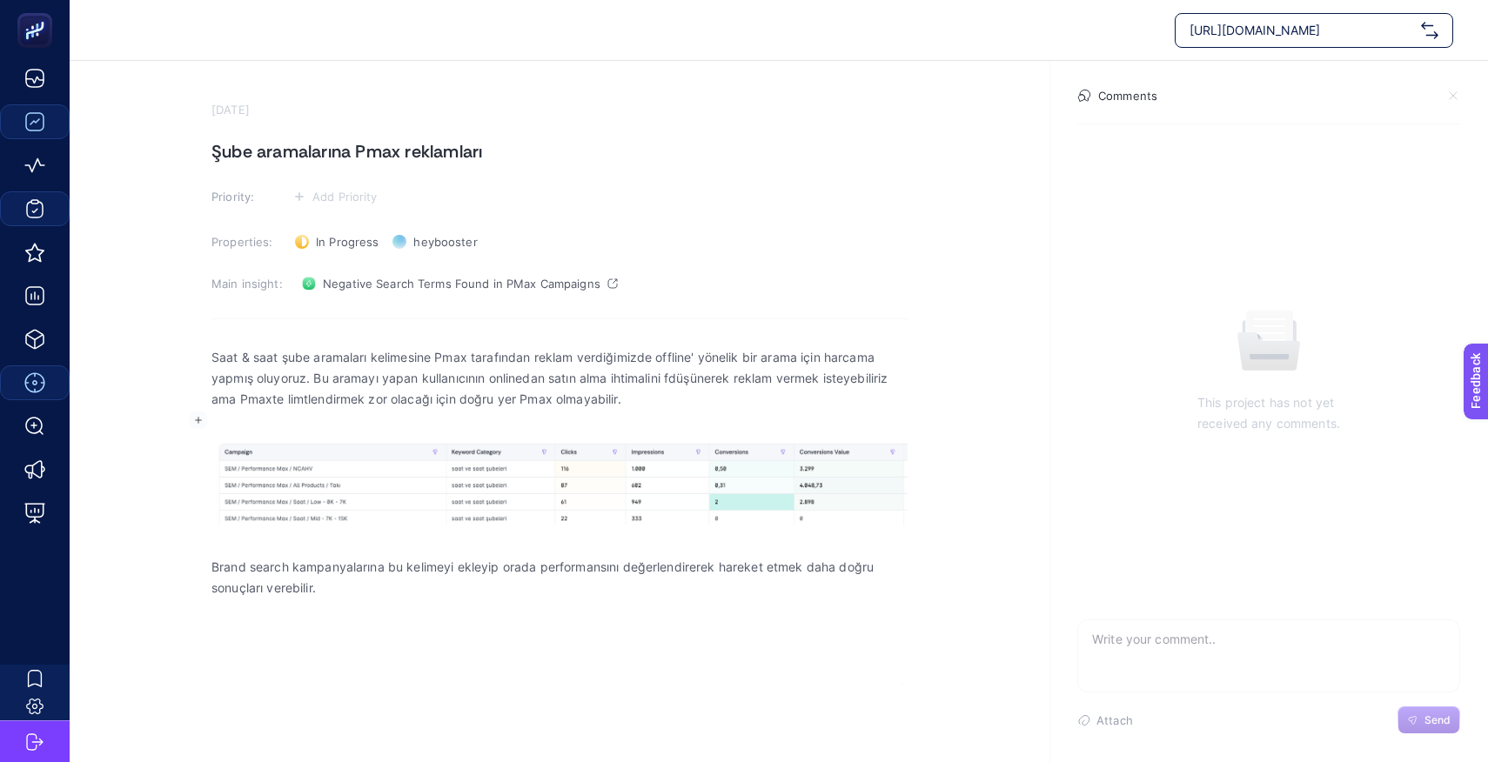
drag, startPoint x: 315, startPoint y: 403, endPoint x: 633, endPoint y: 412, distance: 318.6
click at [633, 412] on div "Saat & saat şube aramaları kelimesine Pmax tarafından reklam verdiğimizde offli…" at bounding box center [559, 510] width 696 height 348
click at [634, 412] on p "Rich Text Editor. Editing area: main" at bounding box center [559, 420] width 696 height 21
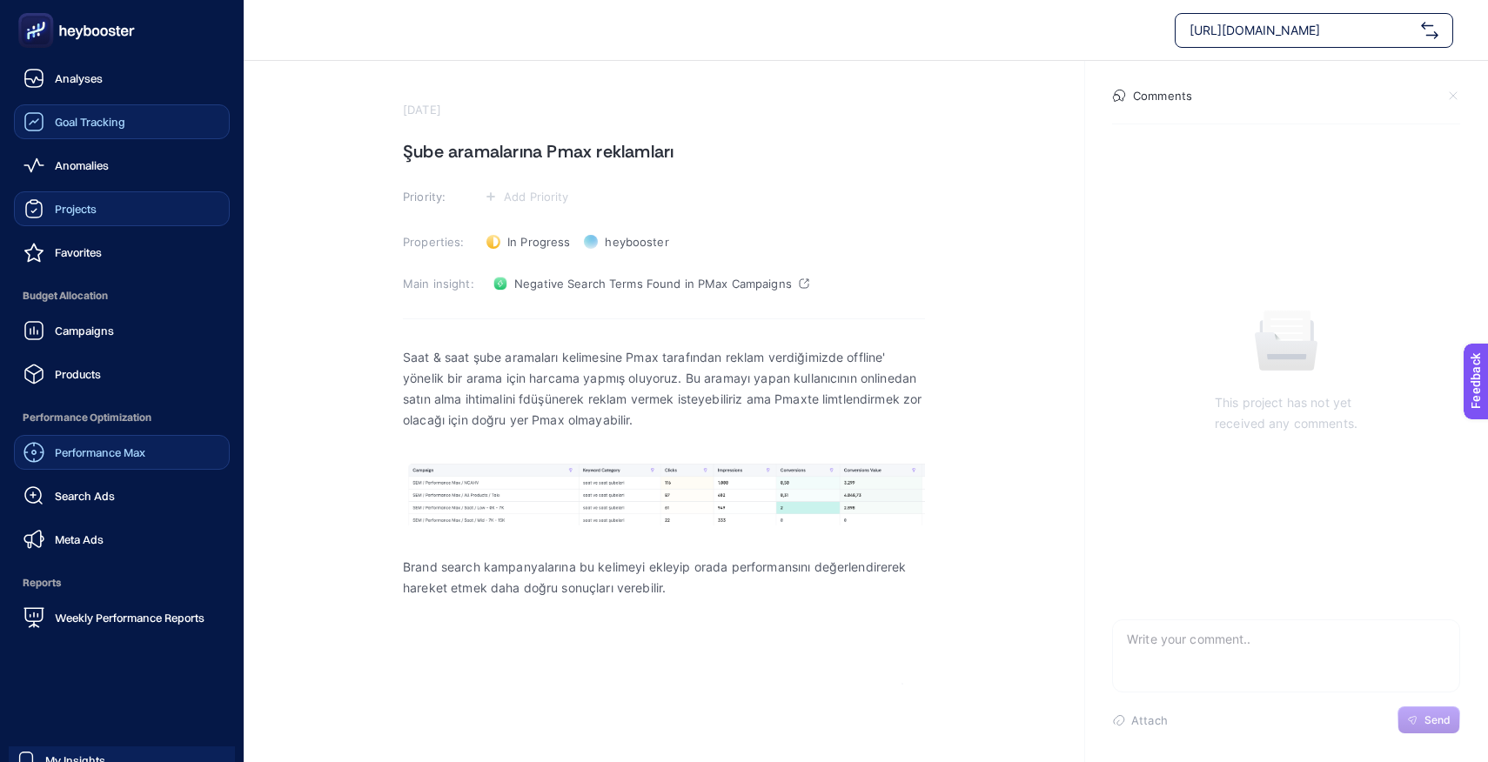
click at [65, 208] on span "Projects" at bounding box center [76, 209] width 42 height 14
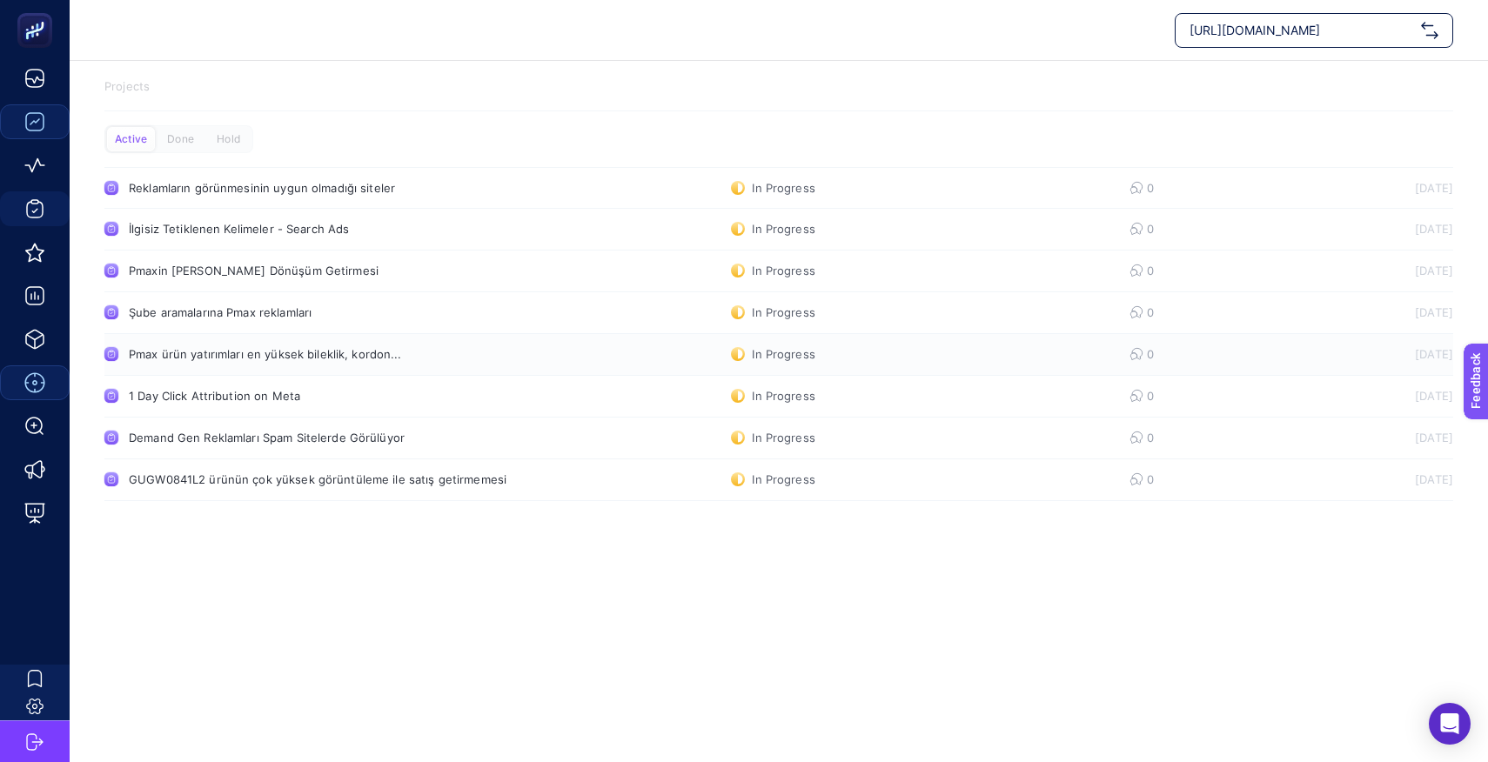
click at [215, 356] on div "Pmax ürün yatırımları en yüksek bileklik, kordon..." at bounding box center [330, 354] width 402 height 14
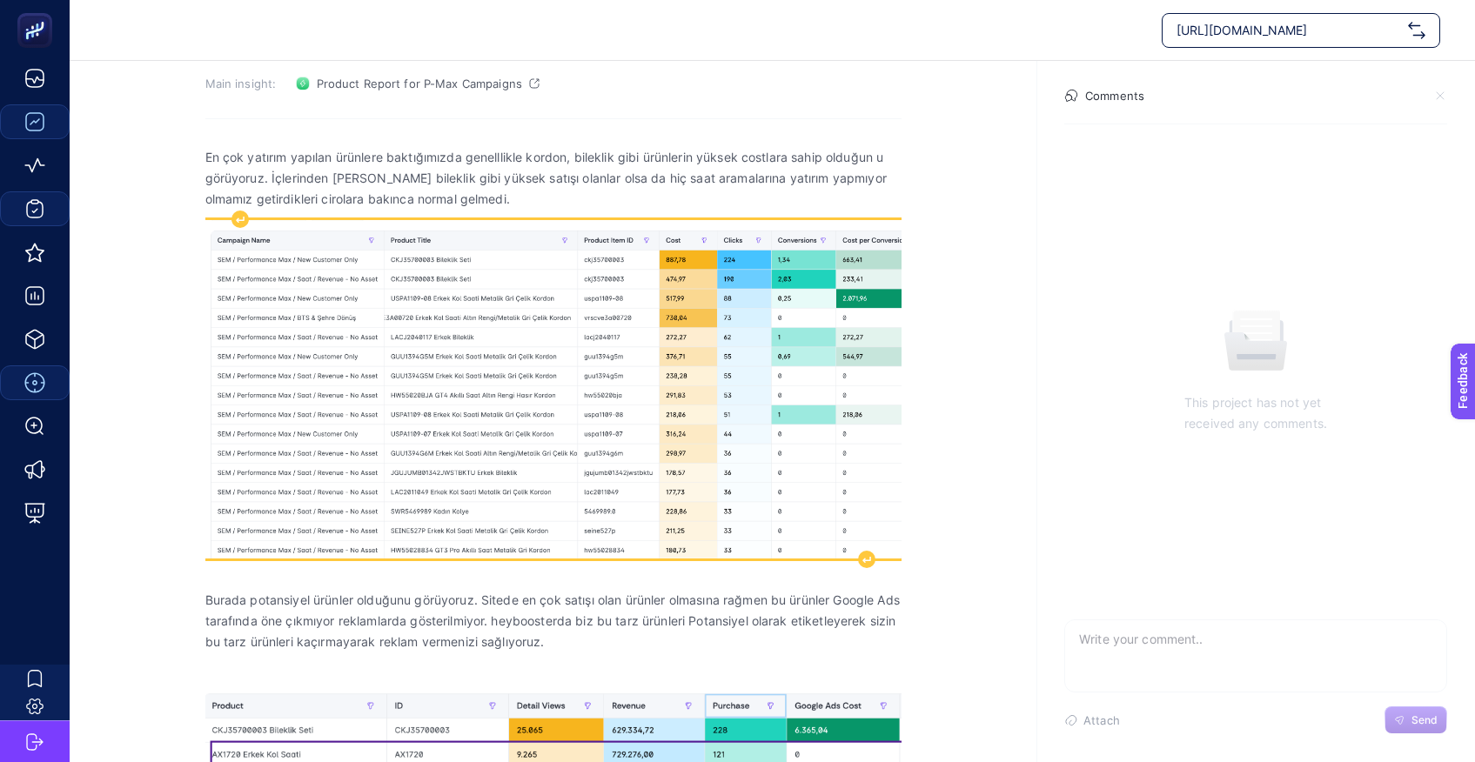
scroll to position [485, 0]
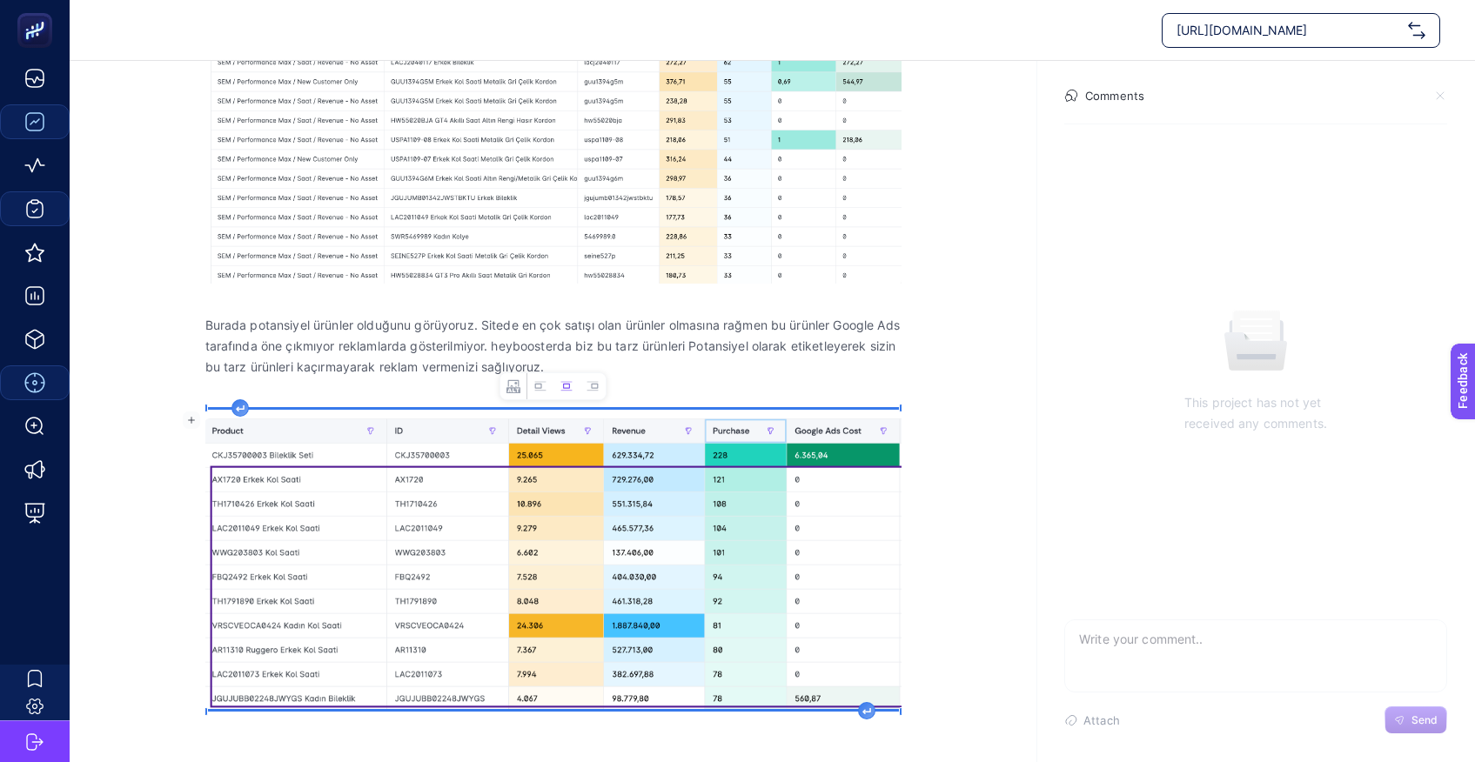
click at [428, 512] on img "Rich Text Editor. Editing area: main" at bounding box center [553, 560] width 696 height 300
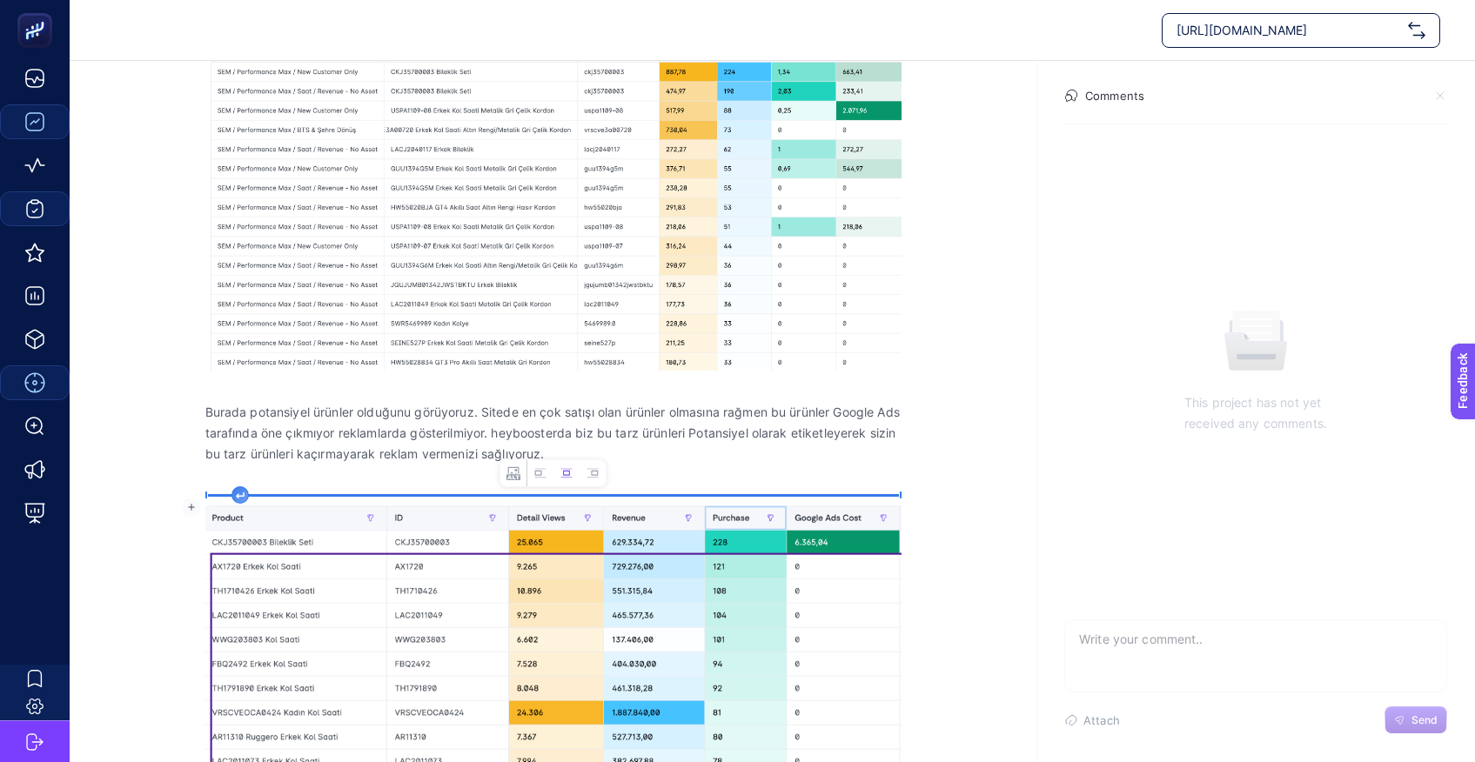
scroll to position [488, 0]
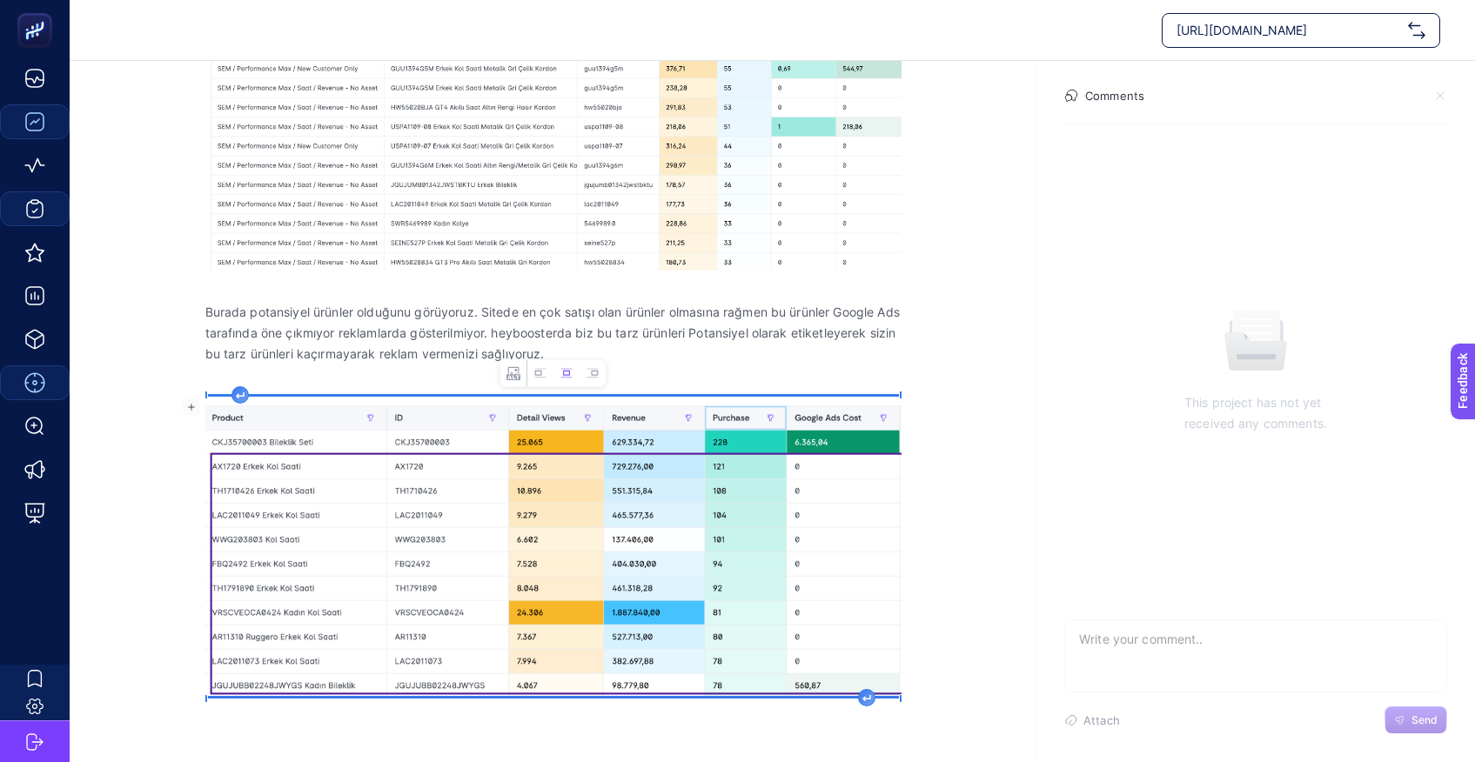
click at [555, 440] on img "Rich Text Editor. Editing area: main" at bounding box center [553, 547] width 696 height 300
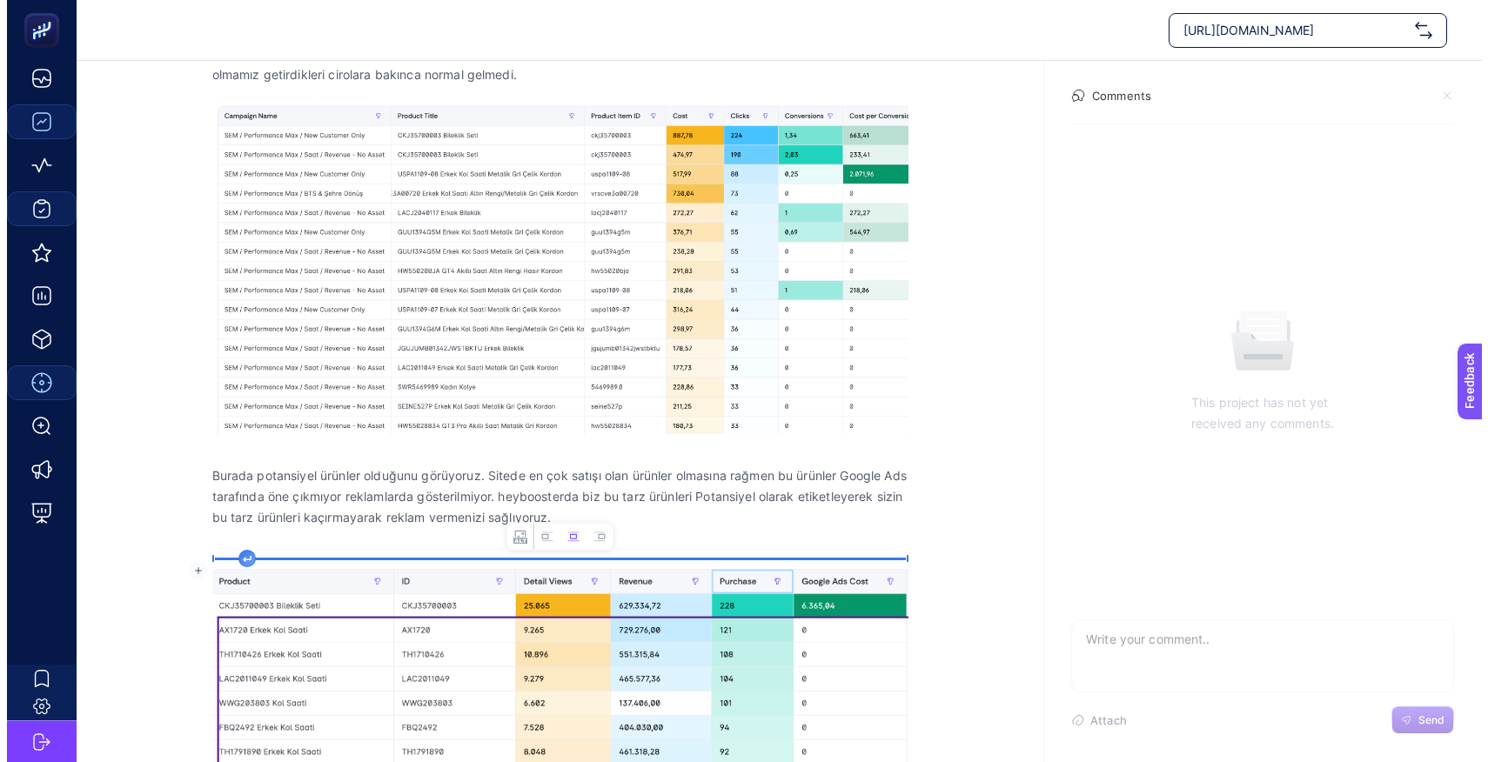
scroll to position [0, 0]
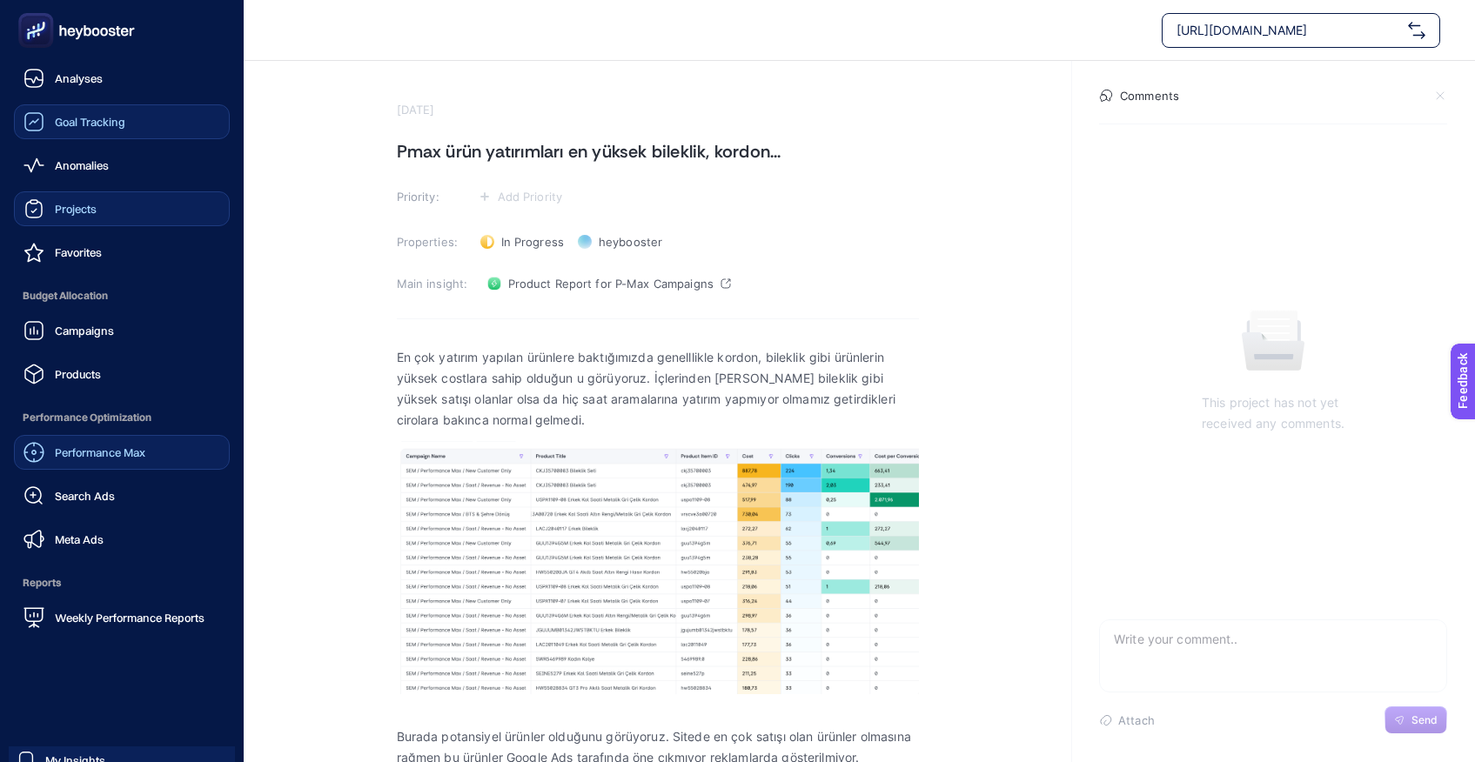
click at [74, 211] on span "Projects" at bounding box center [76, 209] width 42 height 14
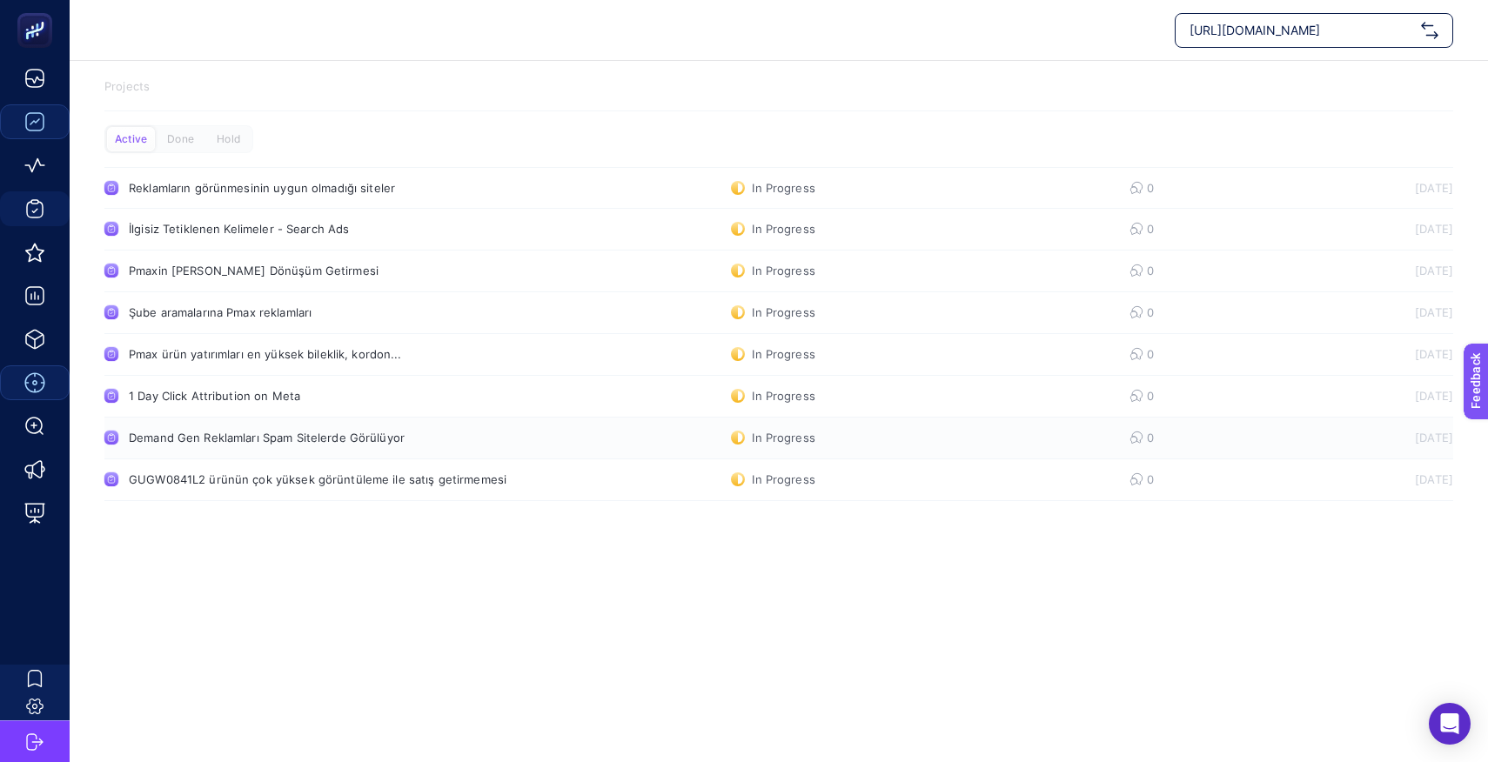
click at [296, 442] on div "Demand Gen Reklamları Spam Sitelerde Görülüyor" at bounding box center [330, 438] width 402 height 14
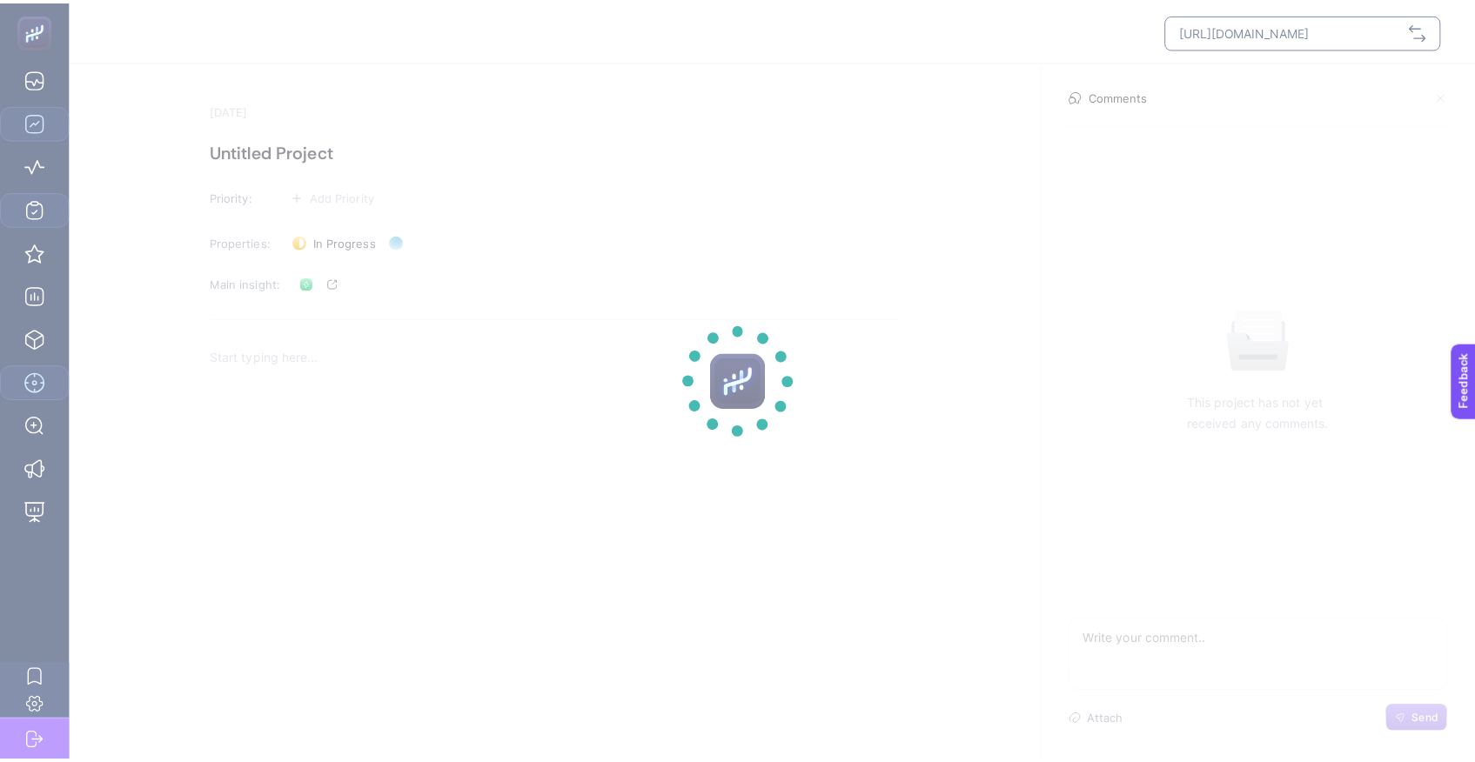
scroll to position [26, 0]
